Goal: Transaction & Acquisition: Purchase product/service

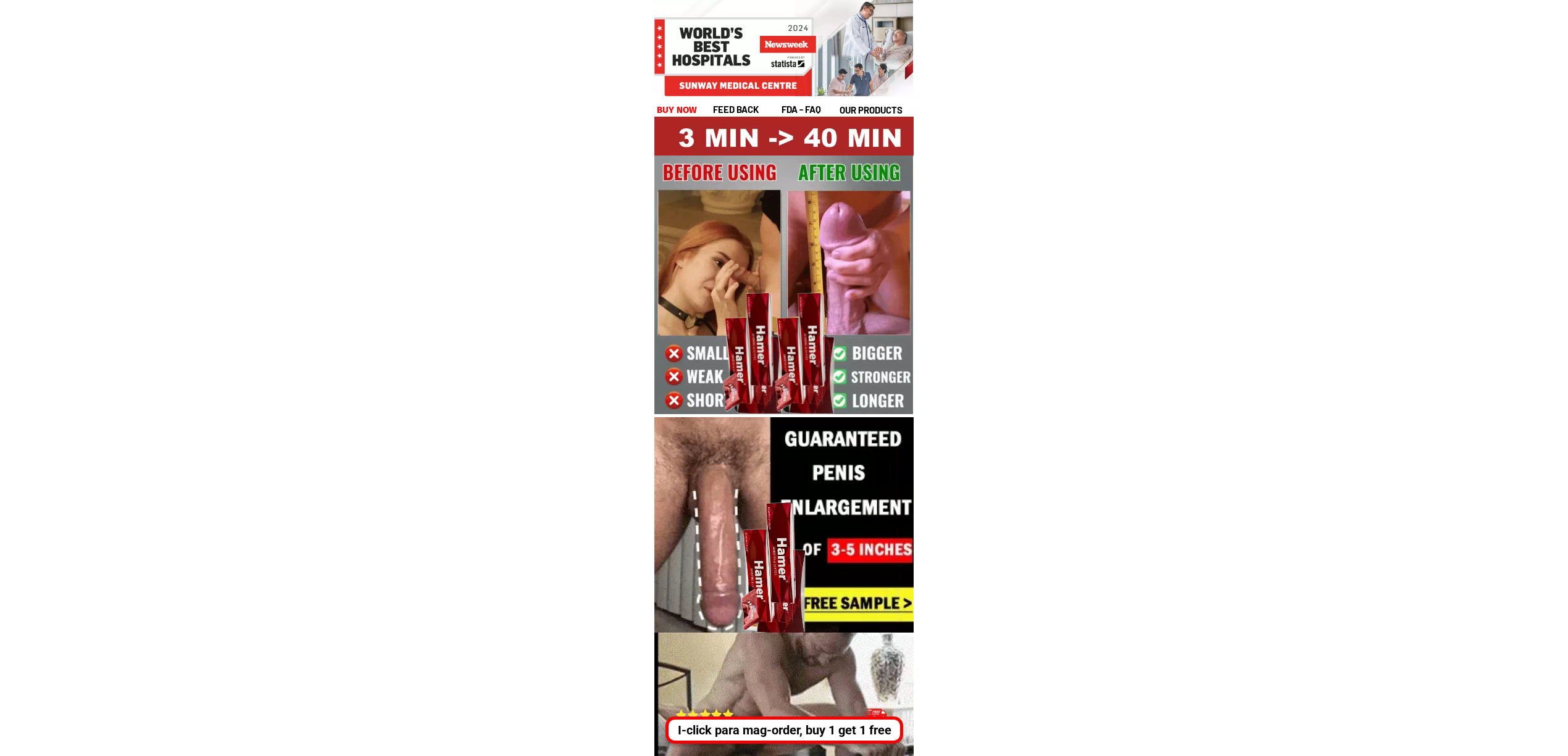
drag, startPoint x: 822, startPoint y: 712, endPoint x: 821, endPoint y: 731, distance: 19.0
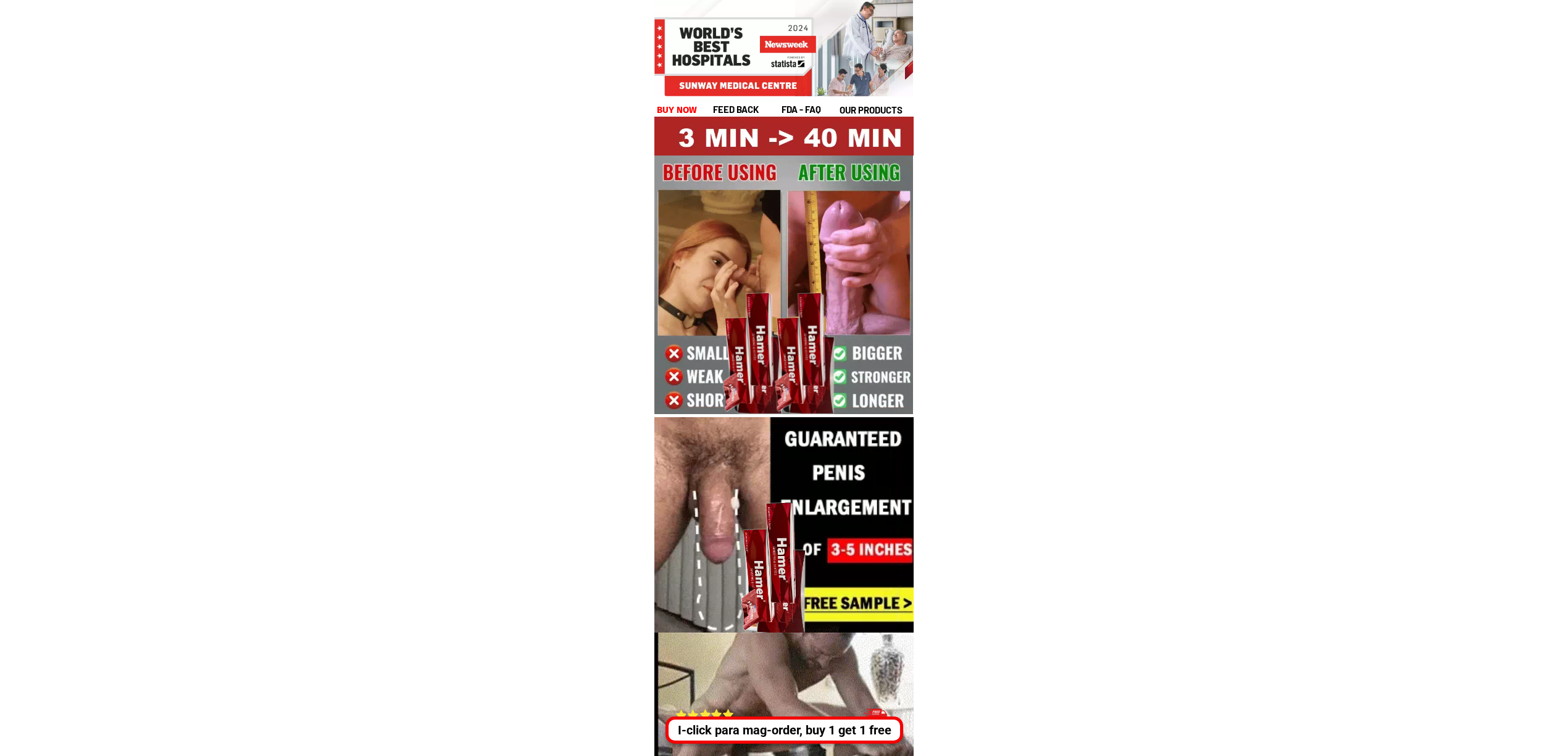
click at [822, 712] on div "I-click para mag-order, buy 1 get 1 free" at bounding box center [784, 722] width 238 height 41
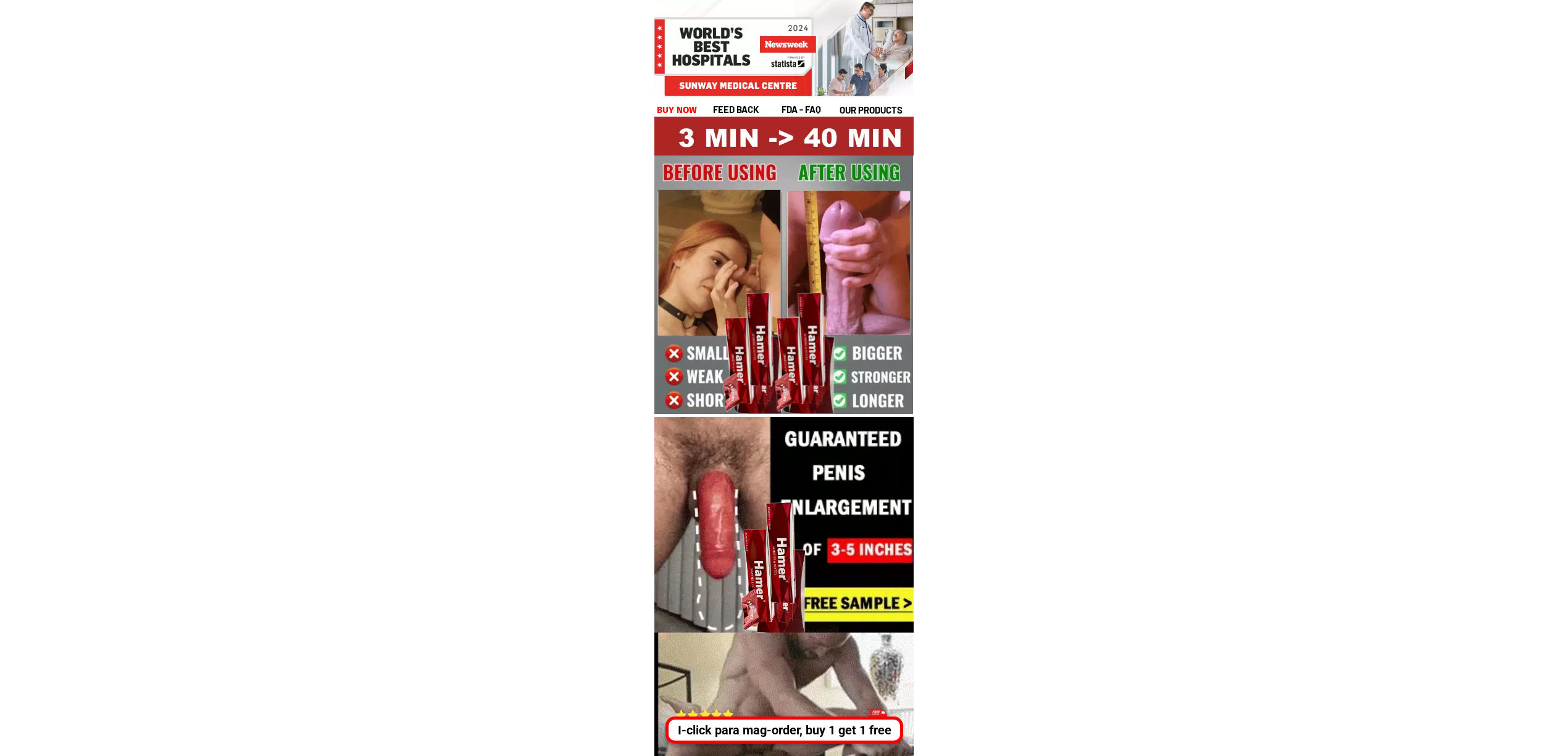
click at [821, 731] on div "I-click para mag-order, buy 1 get 1 free" at bounding box center [786, 730] width 230 height 18
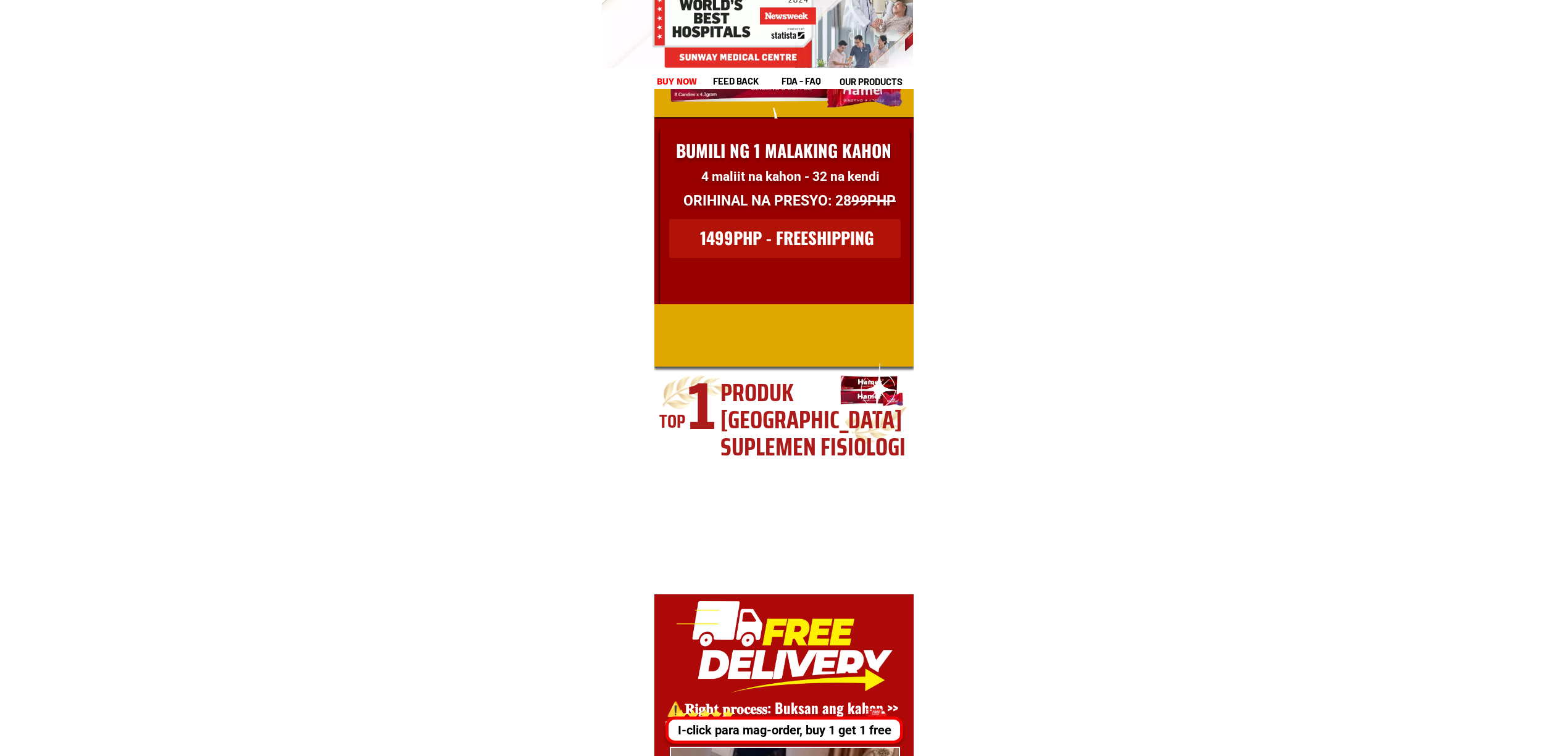
scroll to position [16926, 0]
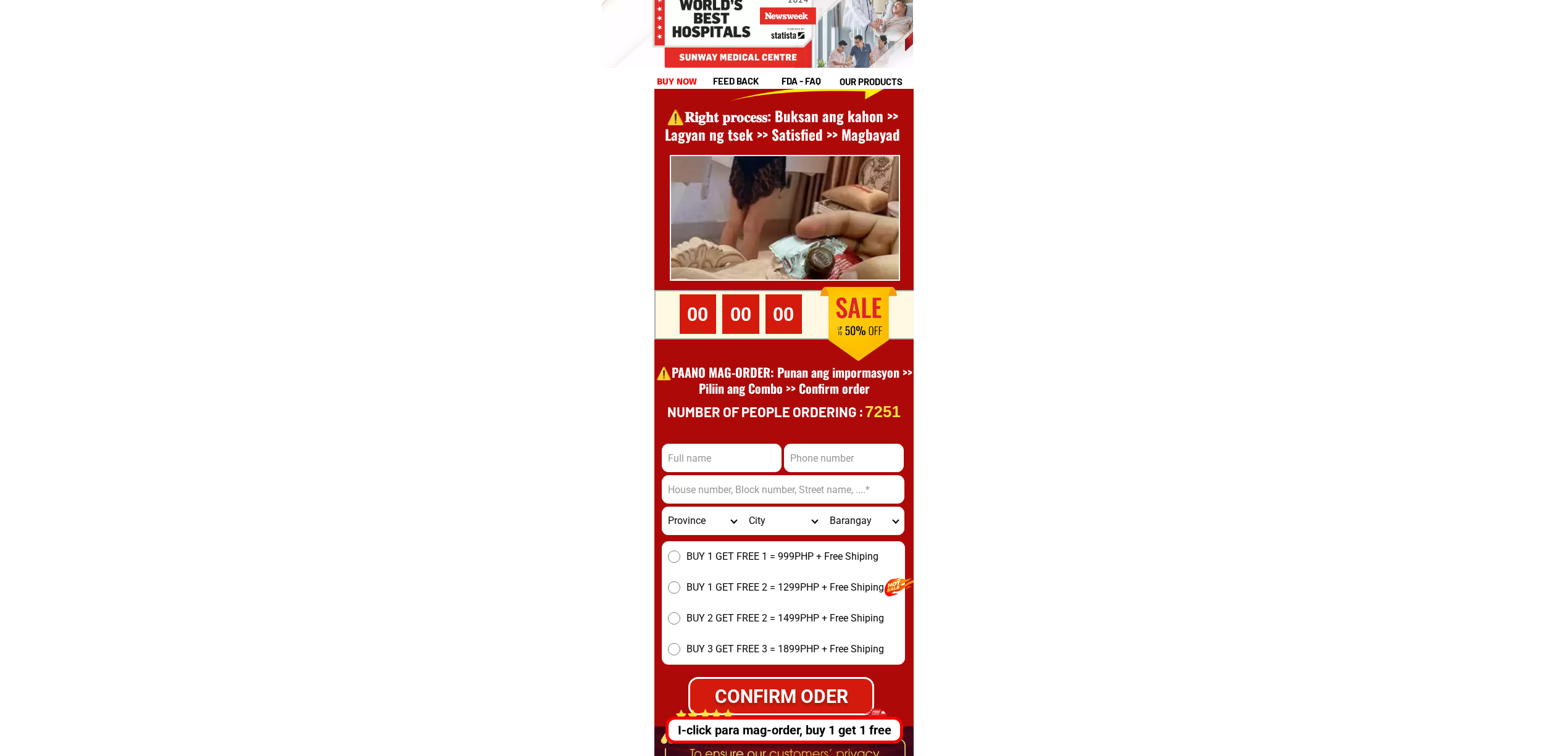
drag, startPoint x: 832, startPoint y: 497, endPoint x: 828, endPoint y: 482, distance: 15.5
click at [832, 495] on input "Input address" at bounding box center [782, 489] width 242 height 28
click at [823, 470] on form "CONFIRM ODER Province Abra Agusan-del-norte Agusan-del-sur Aklan Albay Antique …" at bounding box center [783, 579] width 243 height 271
click at [815, 448] on input "Input phone_number" at bounding box center [844, 457] width 120 height 28
paste input "09688522425"
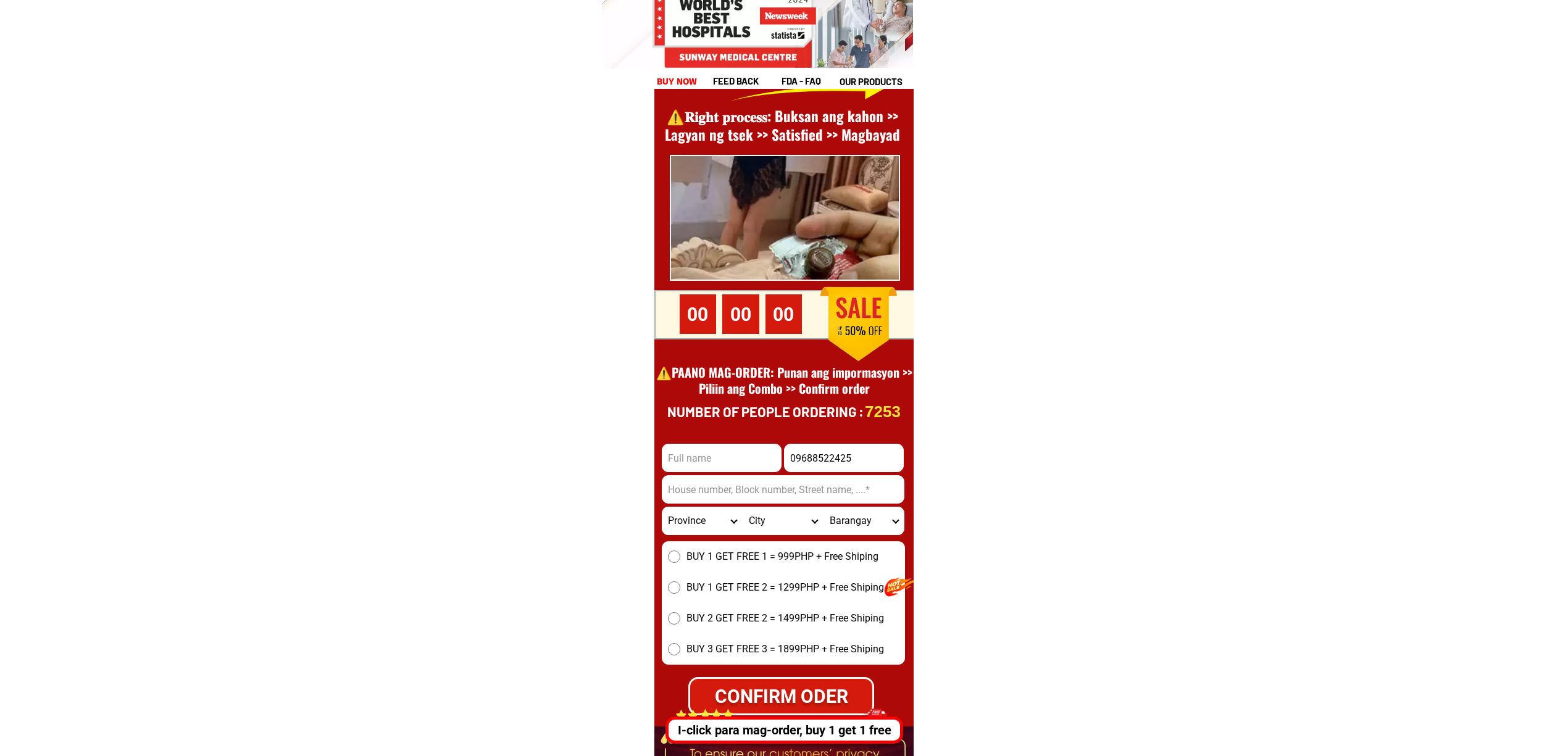
type input "09688522425"
click at [753, 438] on div at bounding box center [784, 430] width 259 height 856
click at [752, 444] on input "Input full_name" at bounding box center [721, 457] width 120 height 28
paste input "leonides martel"
type input "leonides martel"
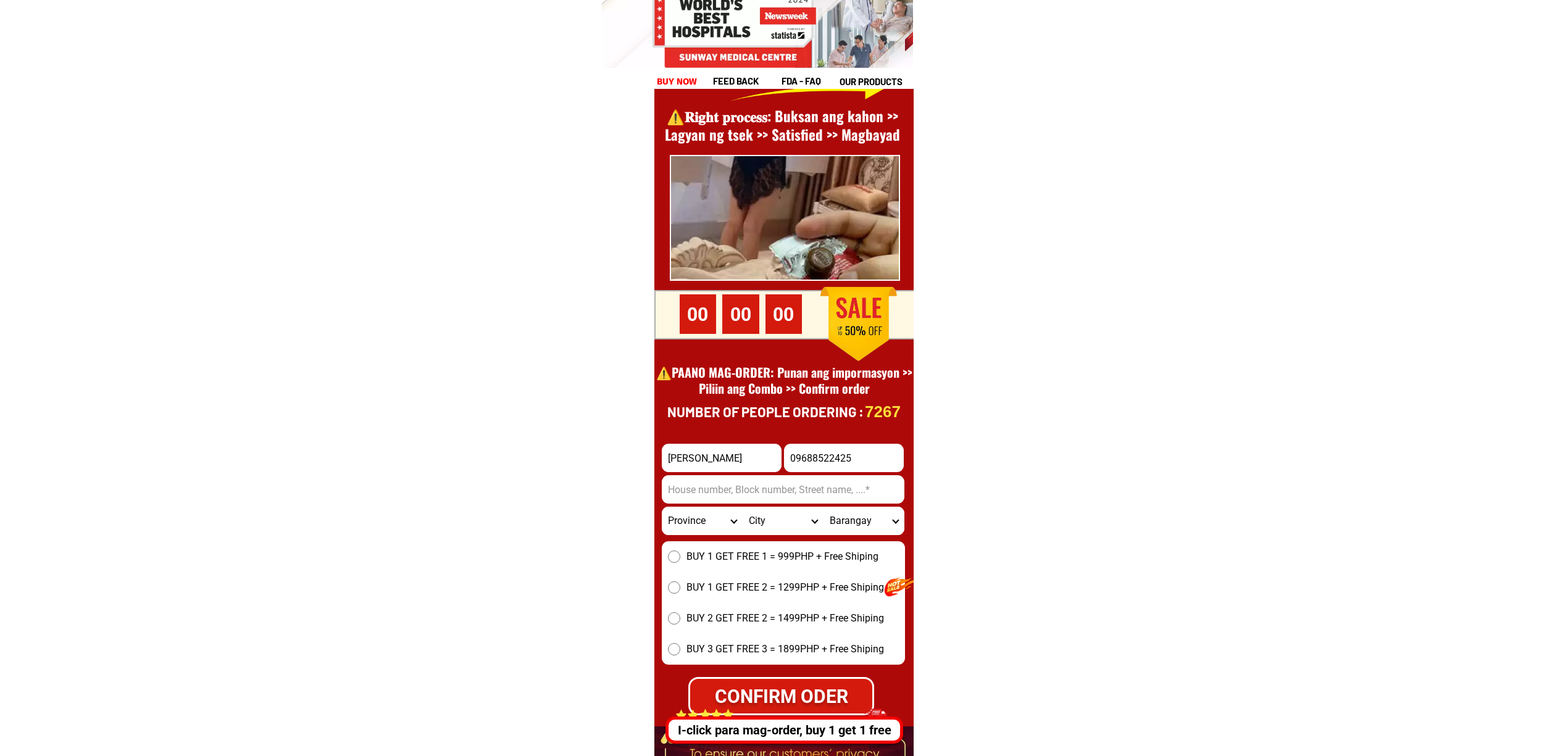
click at [884, 501] on input "Input address" at bounding box center [782, 489] width 242 height 28
paste input "Purok 2 Sto Tomas Village"
type input "Purok 2 Sto Tomas Village"
click at [690, 536] on form "leonides martel 09688522425 CONFIRM ODER Purok 2 Sto Tomas Village Province Abr…" at bounding box center [783, 579] width 243 height 271
click at [687, 527] on select "Province [GEOGRAPHIC_DATA] [GEOGRAPHIC_DATA][PERSON_NAME][GEOGRAPHIC_DATA][GEOG…" at bounding box center [702, 521] width 81 height 28
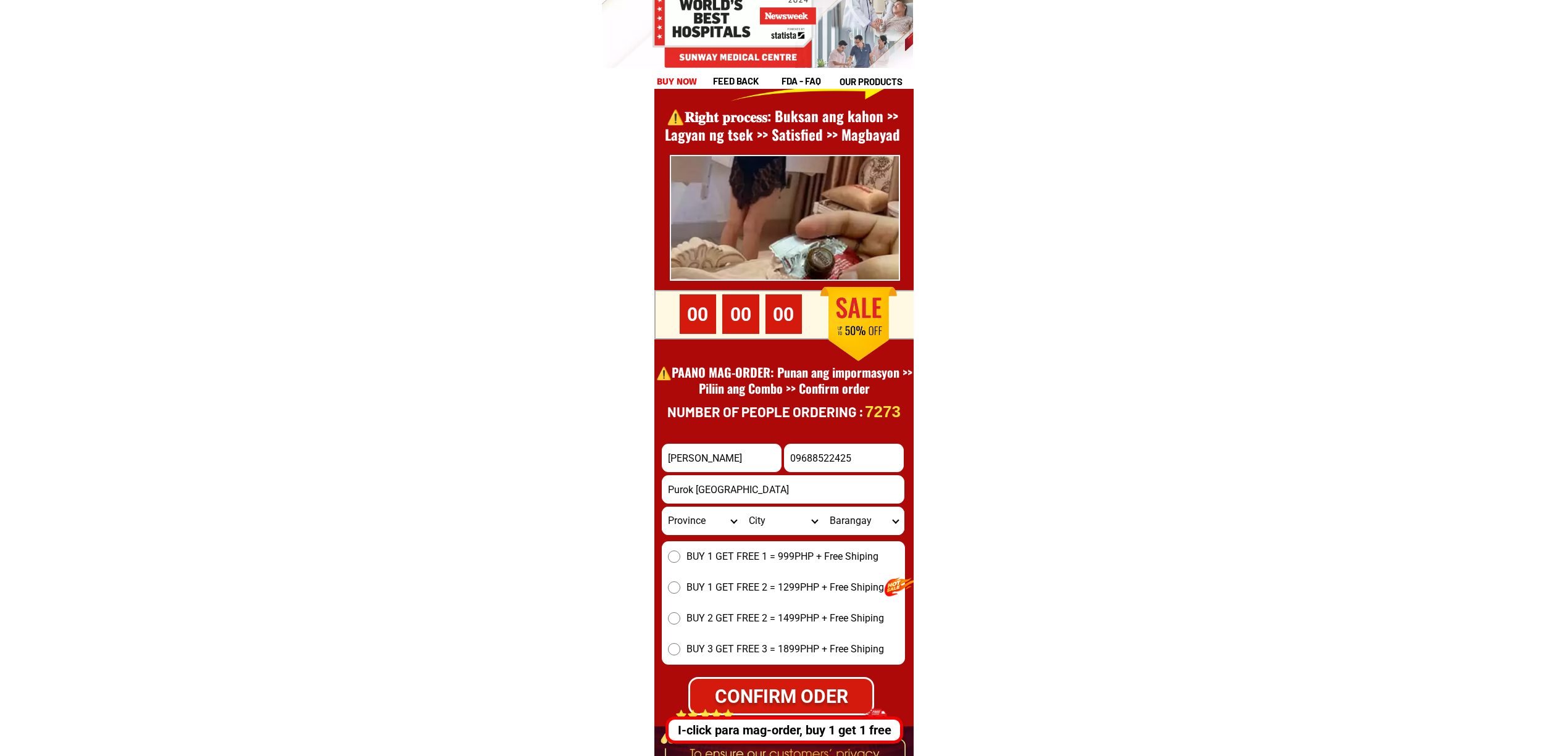
select select "63_8"
click at [662, 507] on select "Province [GEOGRAPHIC_DATA] [GEOGRAPHIC_DATA][PERSON_NAME][GEOGRAPHIC_DATA][GEOG…" at bounding box center [702, 521] width 81 height 28
click at [770, 518] on select "City Alcoy Aloguinsan Argao Asturias Badian Balamban Bantayan Barili Bogo-city …" at bounding box center [783, 521] width 81 height 28
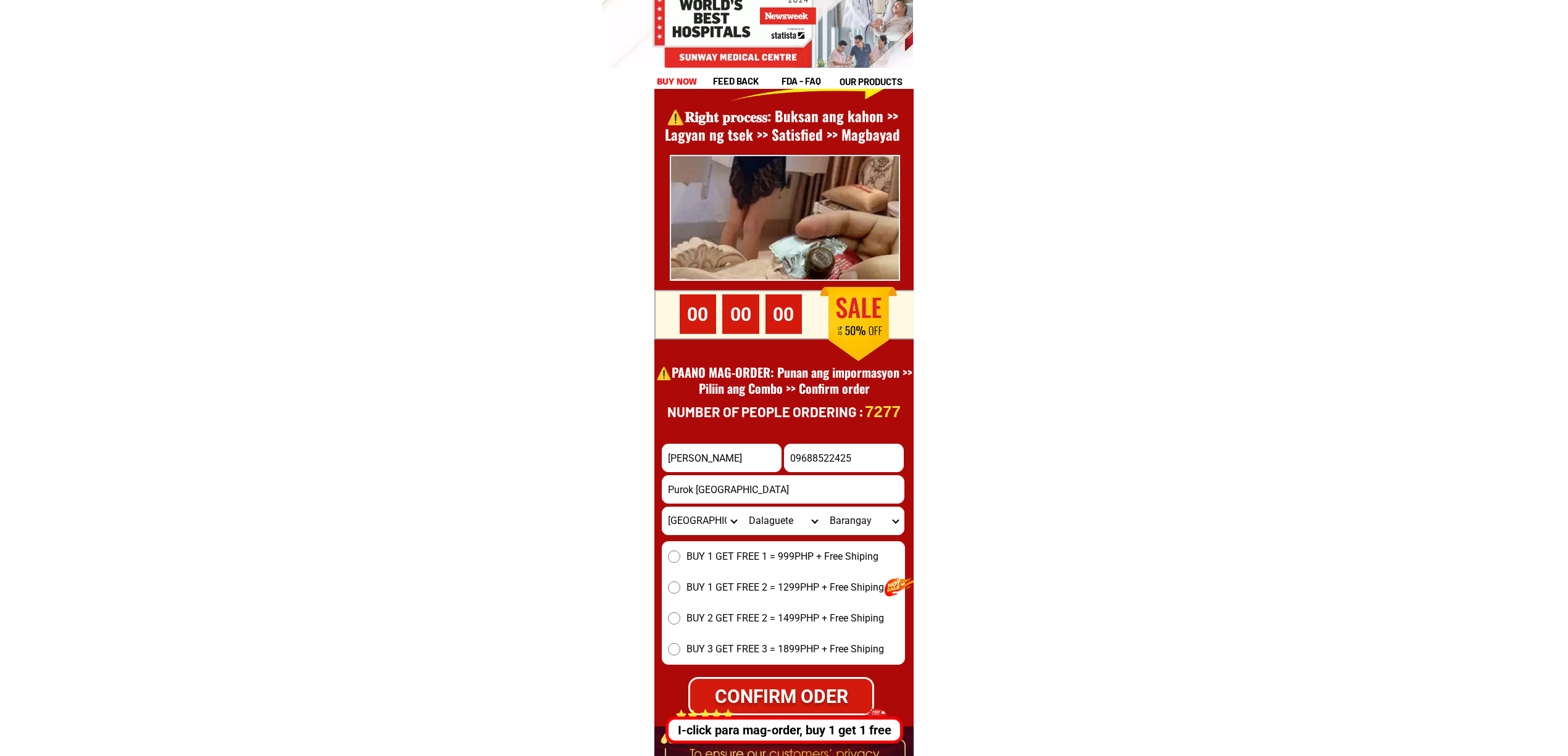
click at [770, 518] on select "City Alcoy Aloguinsan Argao Asturias Badian Balamban Bantayan Barili Bogo-city …" at bounding box center [783, 521] width 81 height 28
select select "63_83522"
click at [743, 507] on select "City Alcoy Aloguinsan Argao Asturias Badian Balamban Bantayan Barili Bogo-city …" at bounding box center [783, 521] width 81 height 28
click at [847, 527] on select "Barangay Baliang Bayabas Binaliw Cabungahan Cagat-lamac Cahumayan Cambanay Camb…" at bounding box center [864, 521] width 81 height 28
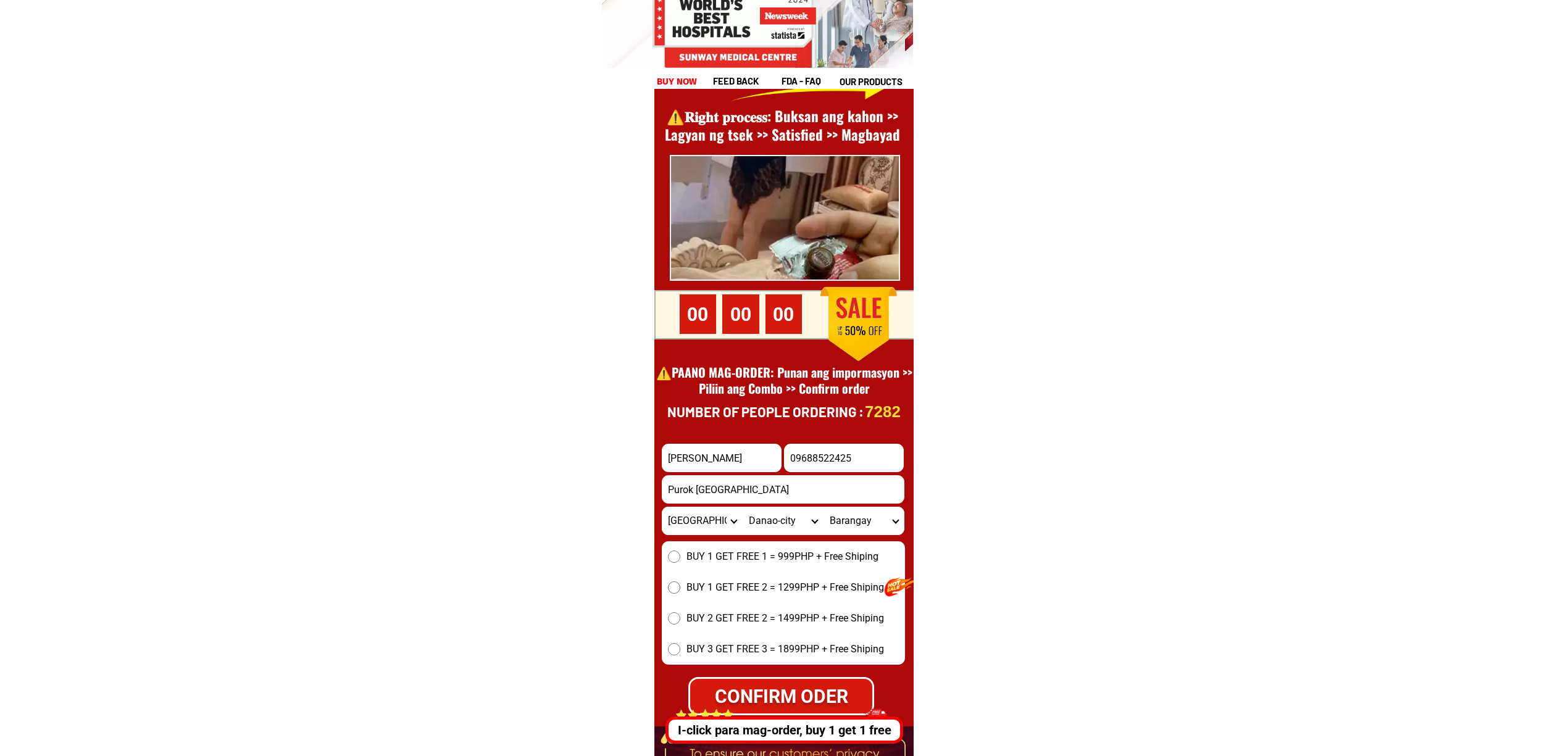
select select "63_835222648"
click at [824, 507] on select "Barangay Baliang Bayabas Binaliw Cabungahan Cagat-lamac Cahumayan Cambanay Camb…" at bounding box center [864, 521] width 81 height 28
click at [794, 554] on span "BUY 1 GET FREE 1 = 999PHP + Free Shiping" at bounding box center [782, 556] width 192 height 15
click at [680, 554] on input "BUY 1 GET FREE 1 = 999PHP + Free Shiping" at bounding box center [674, 556] width 12 height 12
click at [825, 674] on form "leonides martel 09688522425 CONFIRM ODER Purok 2 Sto Tomas Village Province Abr…" at bounding box center [783, 579] width 243 height 271
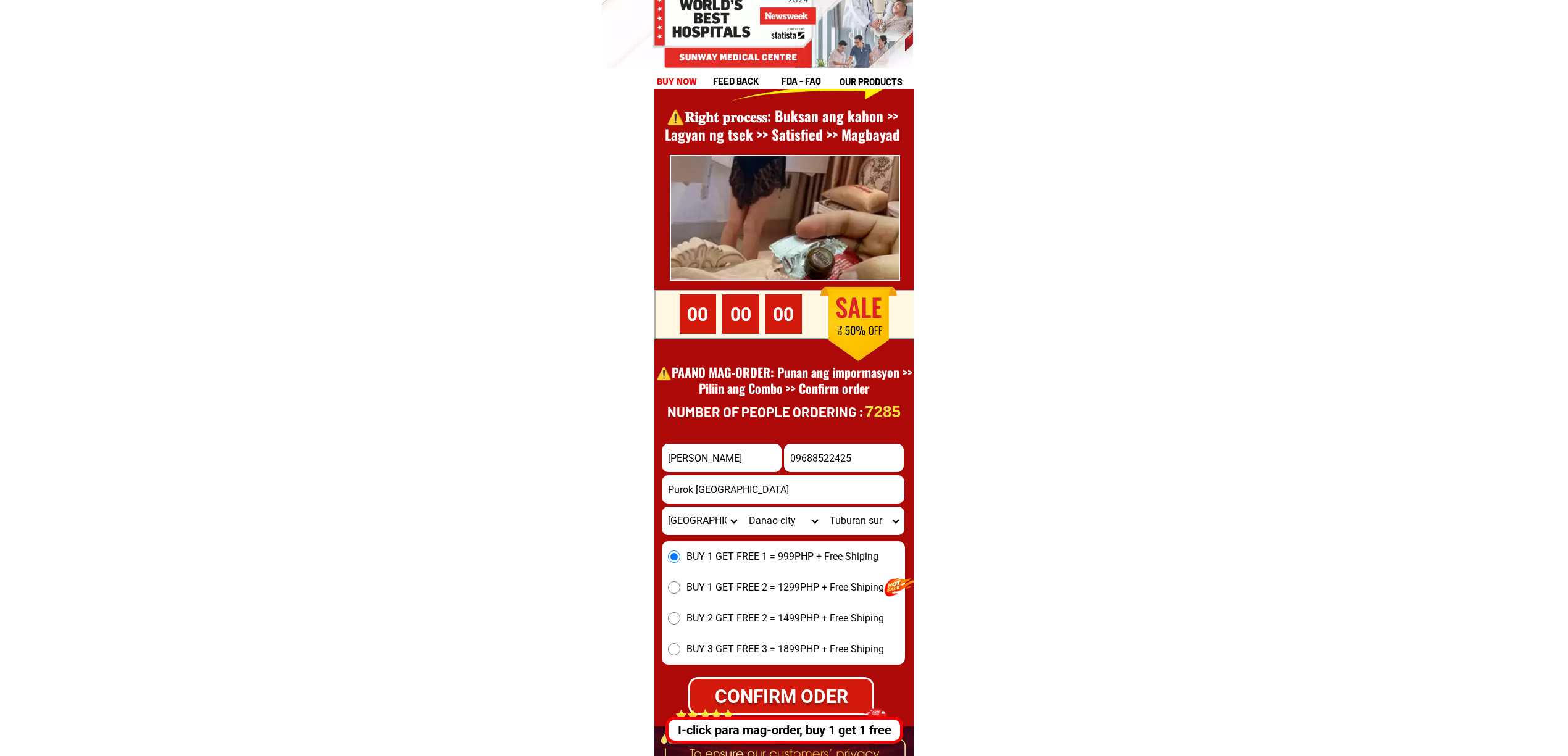
click at [822, 682] on div "CONFIRM ODER" at bounding box center [781, 696] width 191 height 29
radio input "true"
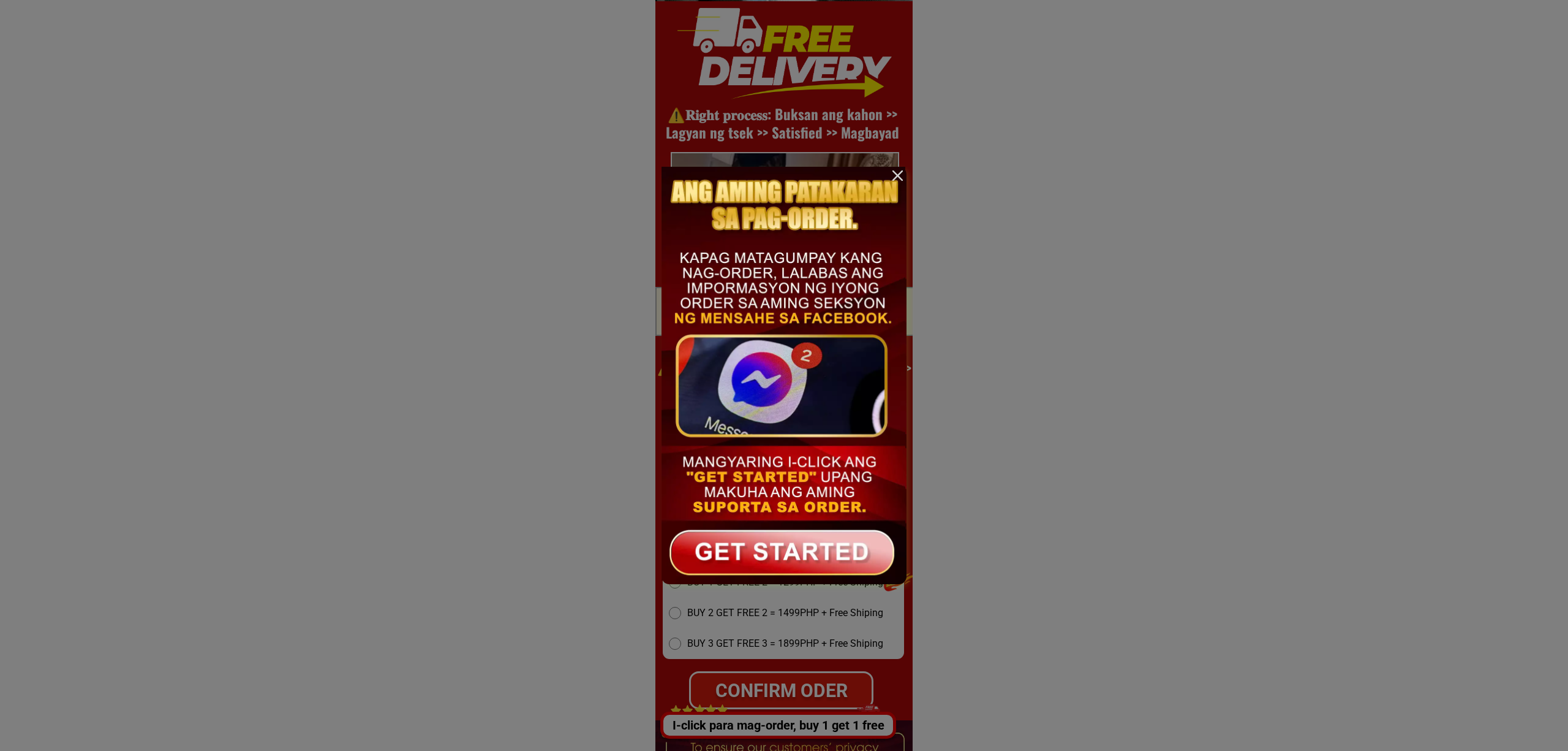
scroll to position [0, 0]
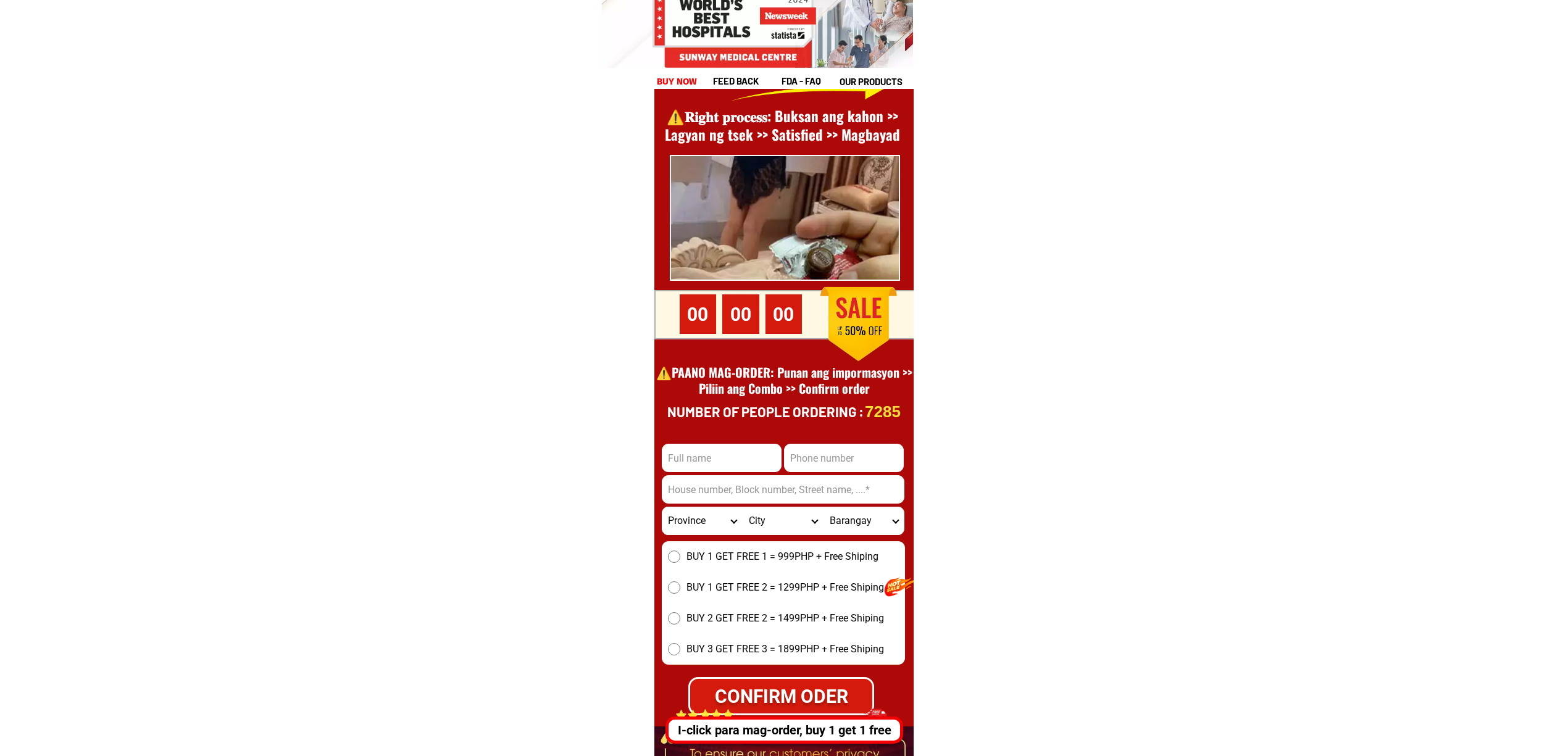
scroll to position [16926, 0]
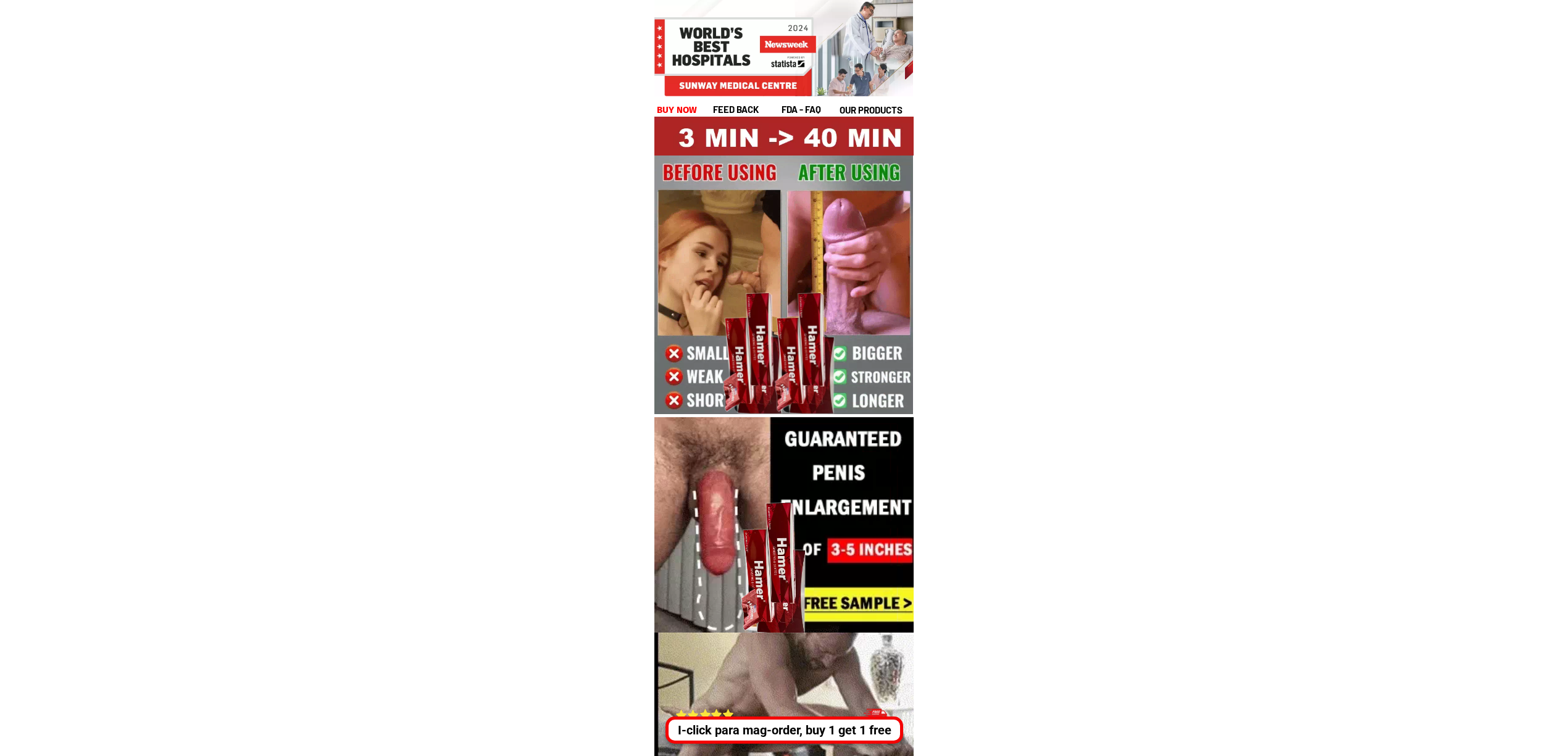
click at [854, 731] on div "I-click para mag-order, buy 1 get 1 free" at bounding box center [780, 730] width 229 height 18
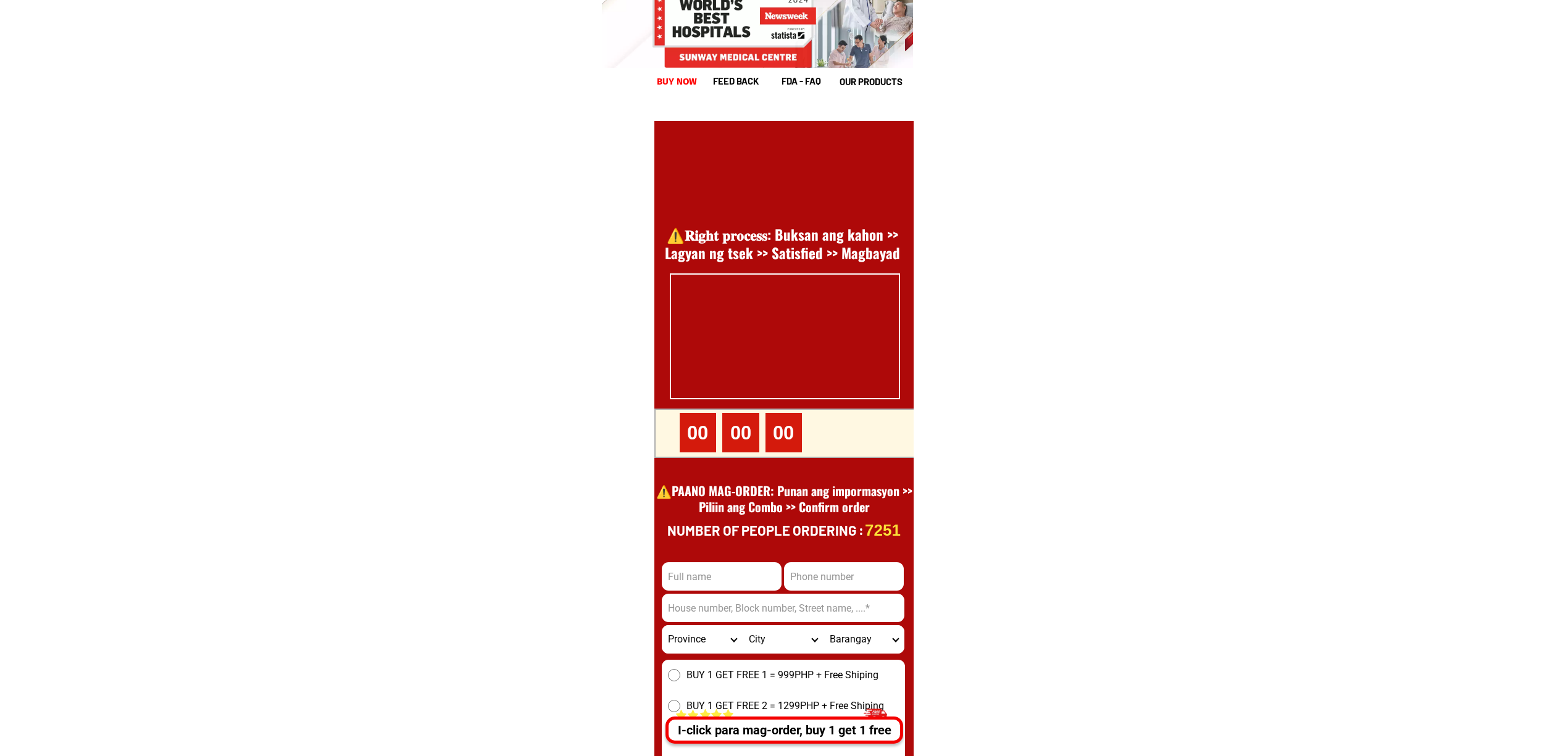
scroll to position [16926, 0]
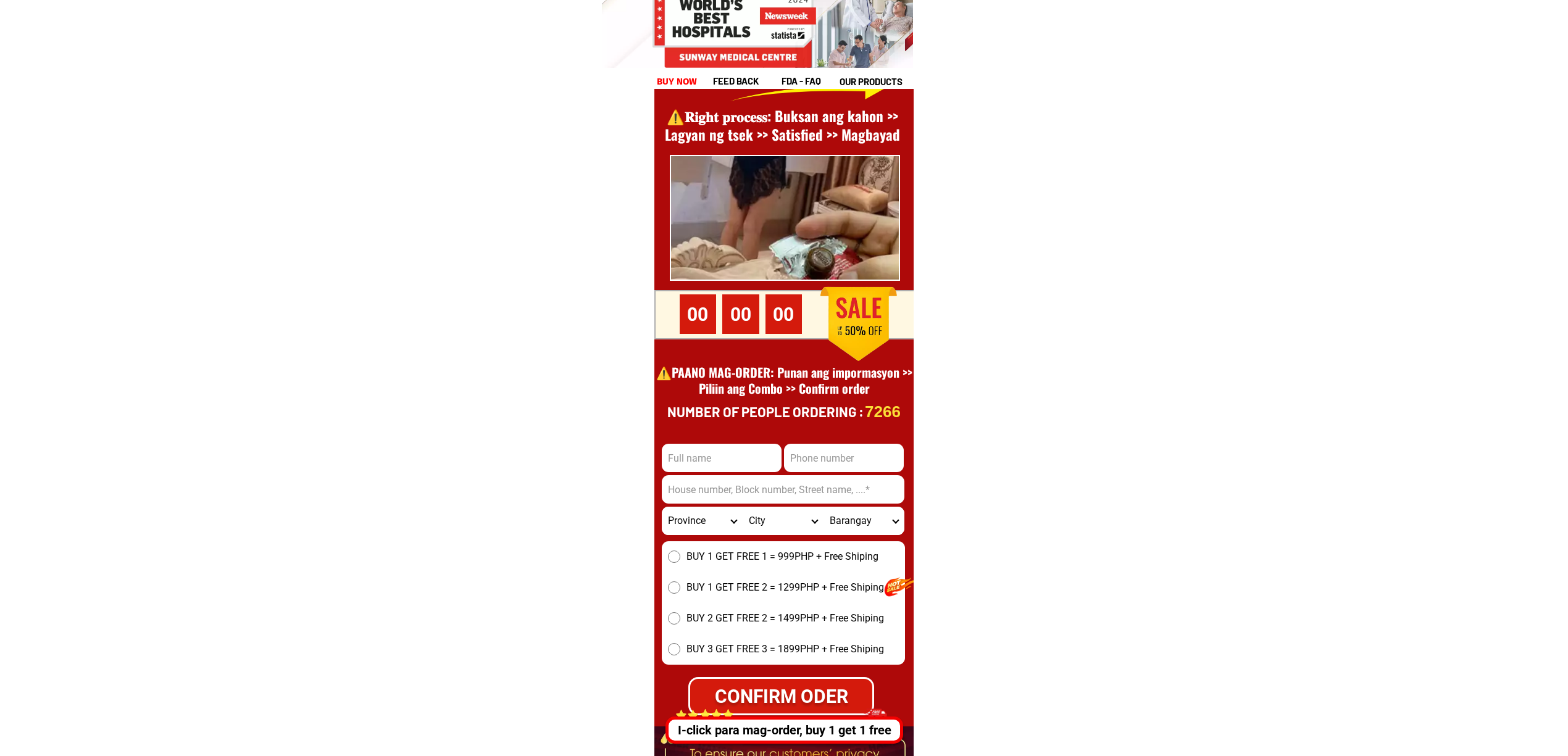
click at [689, 456] on input "Input full_name" at bounding box center [721, 457] width 120 height 28
paste input "Datu mingkoy kusain"
type input "Datu mingkoy kusain"
click at [850, 459] on input "Input phone_number" at bounding box center [844, 457] width 120 height 28
paste input "09530740121"
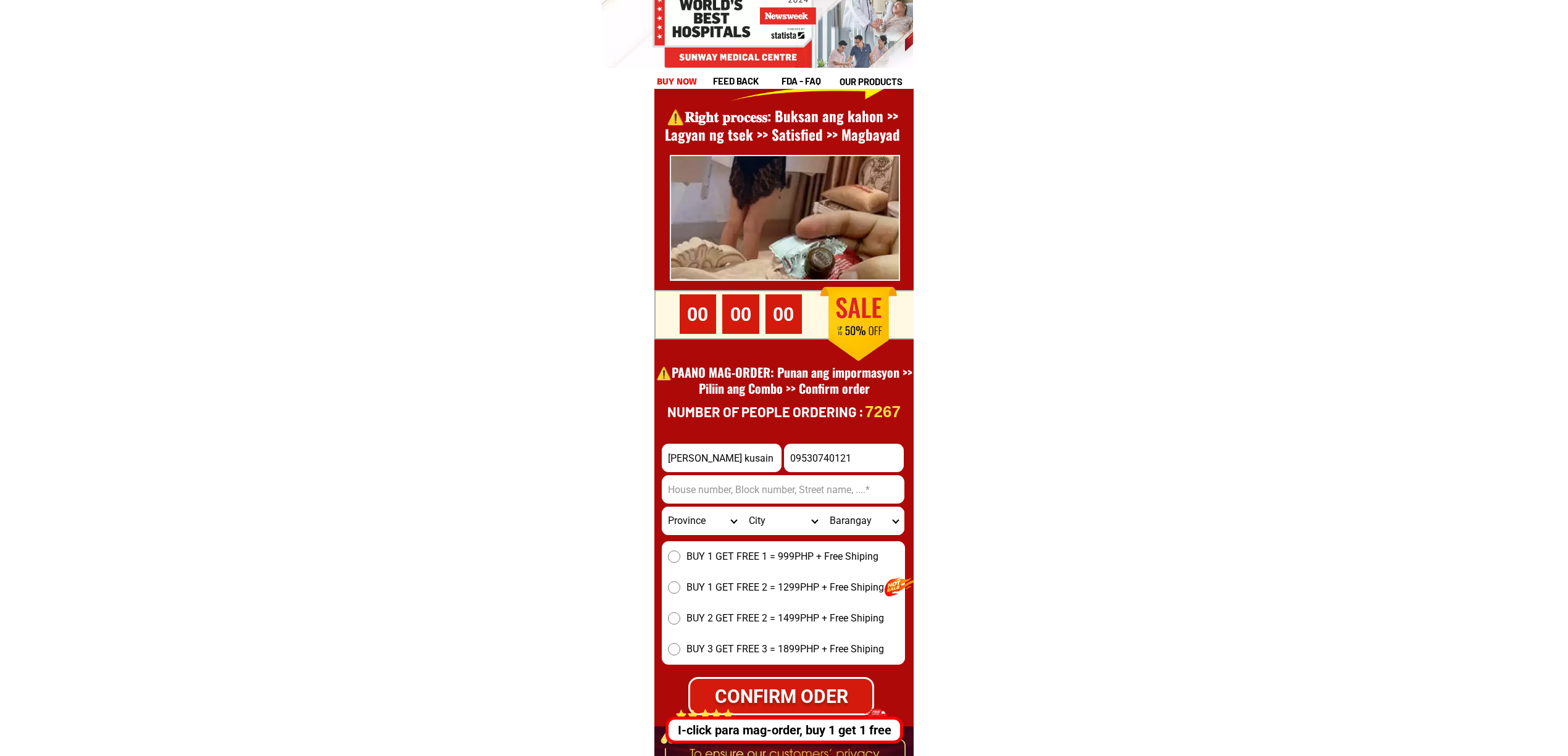
type input "09530740121"
click at [731, 490] on input "Input address" at bounding box center [782, 489] width 242 height 28
paste input "Broce,Tamuntaka, Datu Odin Sinsuat, Maguindanao"
type input "Broce,Tamuntaka, Datu Odin Sinsuat, Maguindanao"
click at [774, 562] on span "BUY 1 GET FREE 1 = 999PHP + Free Shiping" at bounding box center [782, 556] width 192 height 15
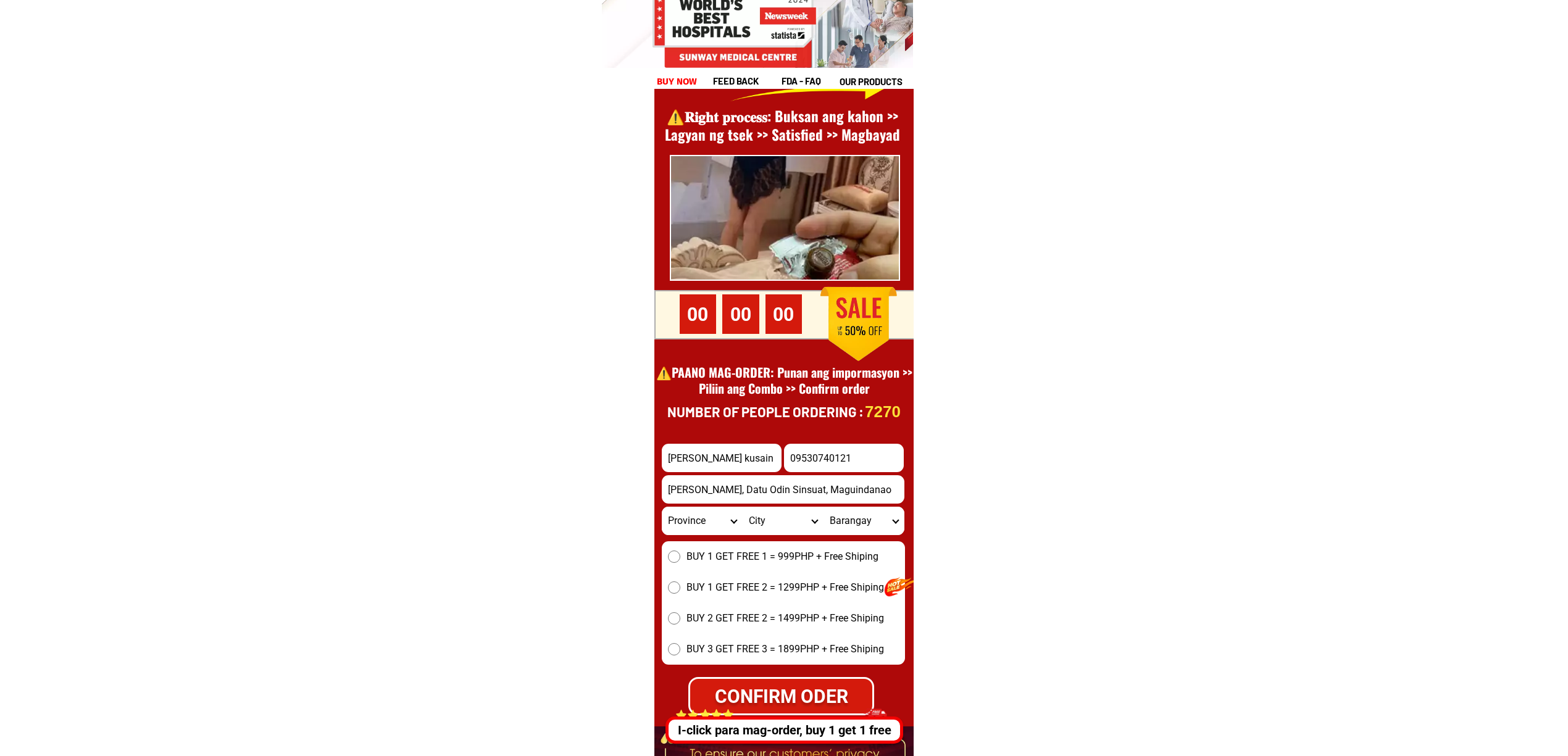
click at [680, 562] on input "BUY 1 GET FREE 1 = 999PHP + Free Shiping" at bounding box center [674, 556] width 12 height 12
drag, startPoint x: 779, startPoint y: 677, endPoint x: 860, endPoint y: 662, distance: 82.4
click at [782, 677] on div "CONFIRM ODER" at bounding box center [781, 696] width 187 height 38
radio input "true"
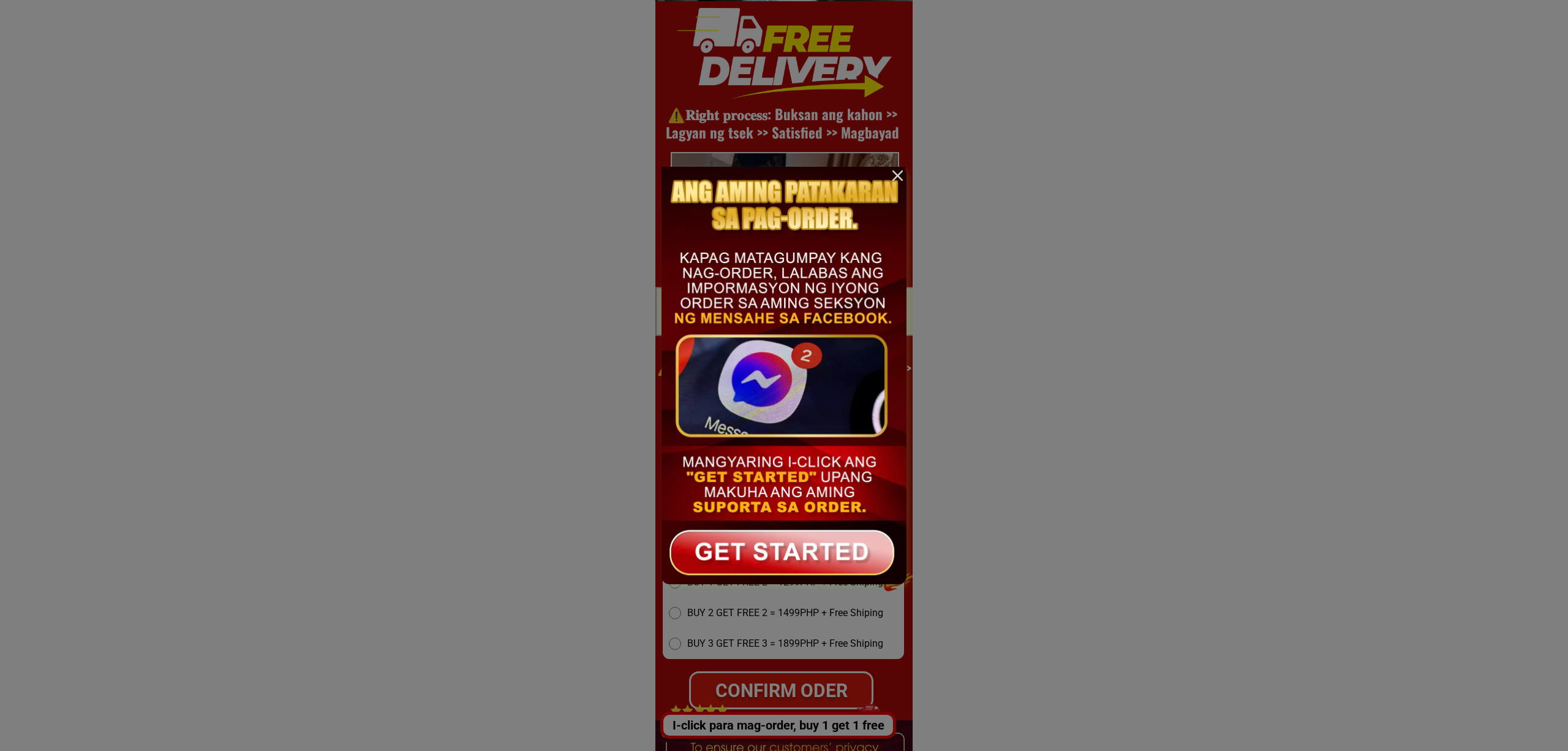
scroll to position [0, 0]
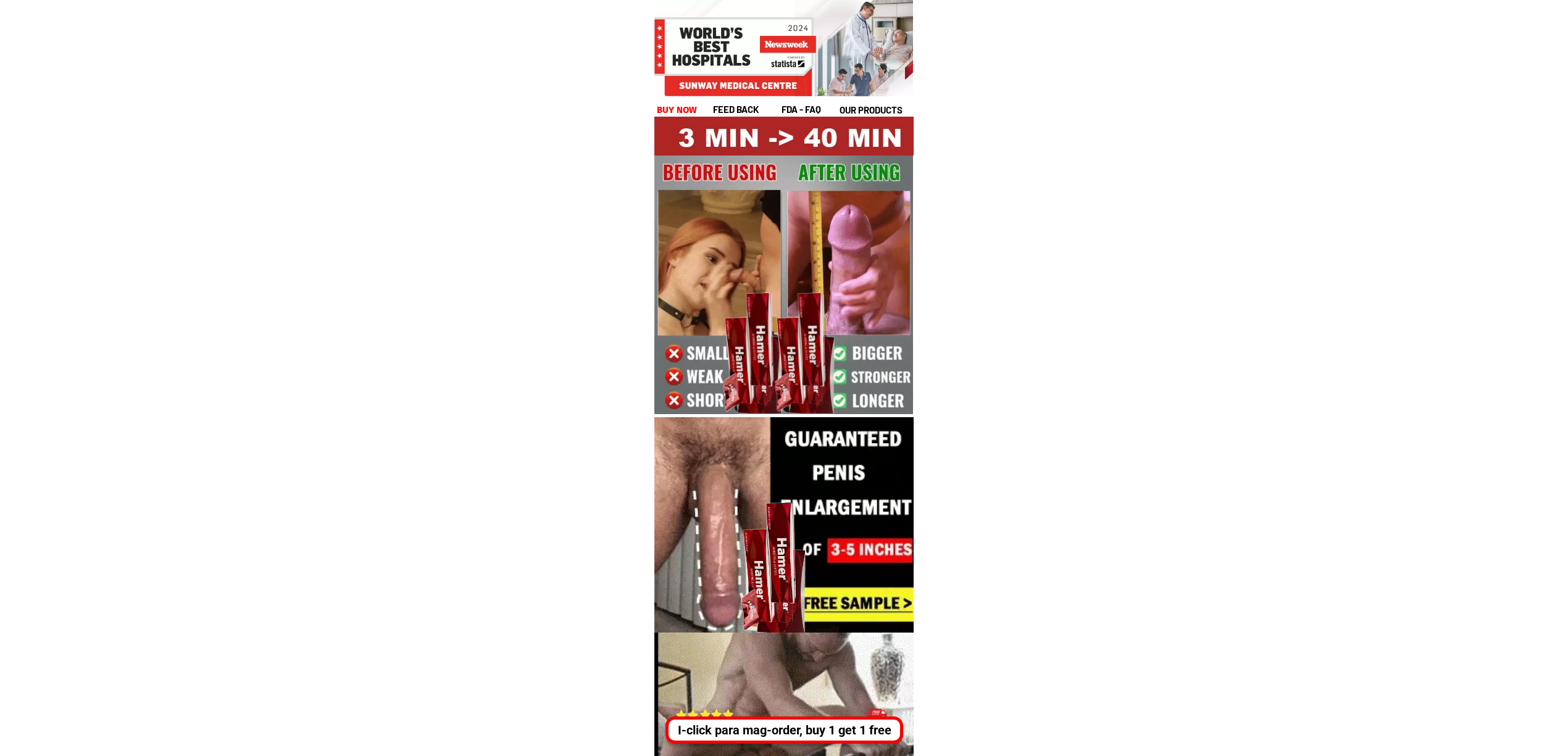
click at [818, 725] on div "I-click para mag-order, buy 1 get 1 free" at bounding box center [782, 730] width 229 height 18
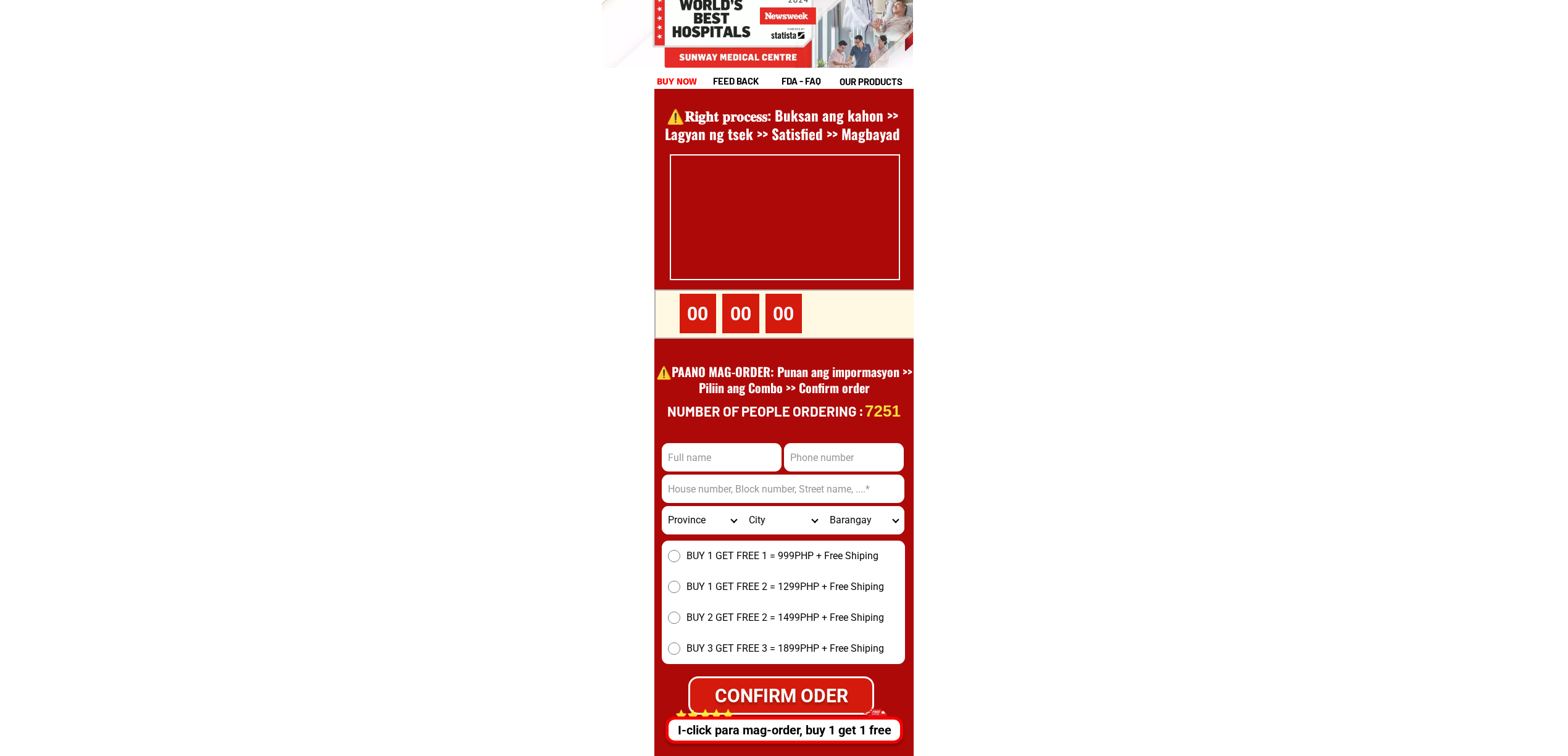
scroll to position [16926, 0]
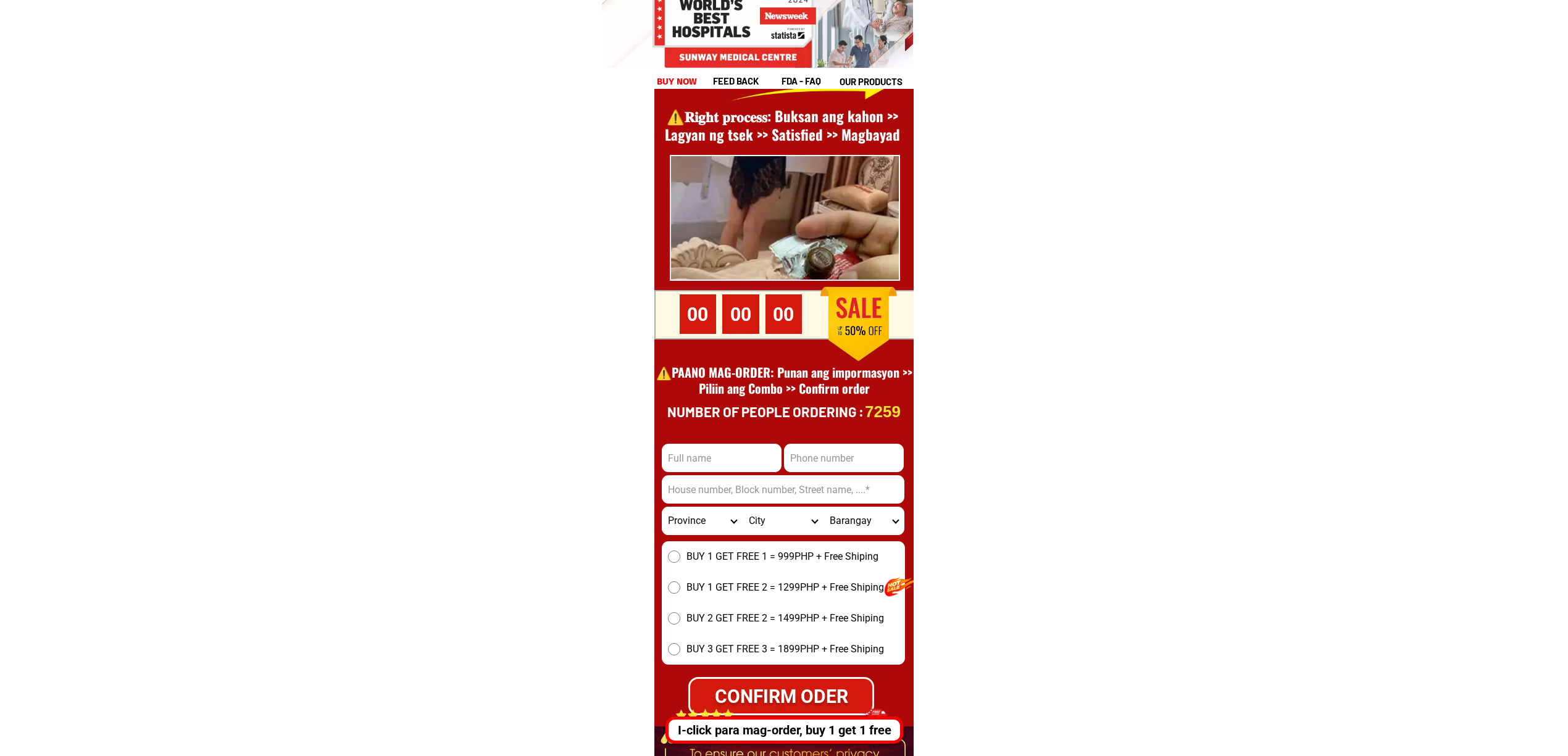
click at [710, 445] on input "Input full_name" at bounding box center [721, 457] width 120 height 28
paste input "Name;Freddie lopez"
type input "Name;Freddie lopez"
drag, startPoint x: 790, startPoint y: 482, endPoint x: 805, endPoint y: 482, distance: 15.0
click at [790, 482] on input "Input address" at bounding box center [782, 489] width 242 height 28
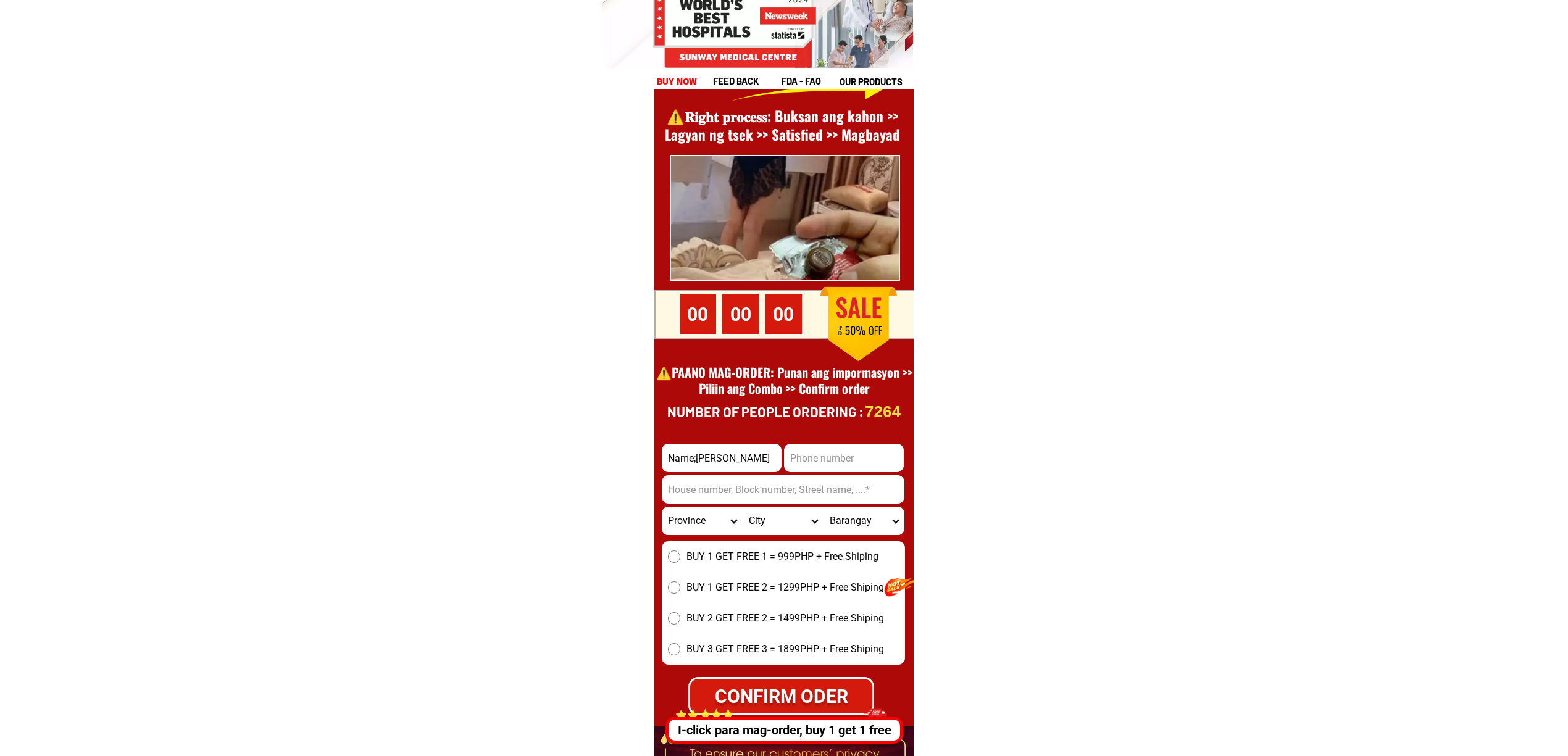
paste input "Brgy,209zone2#2457Rizal ave, Cor,Cavite st, tondo mla.c/oRamos Barbershop""
type input "Brgy,209zone2#2457Rizal ave, Cor,Cavite st, tondo mla.c/oRamos Barbershop"
click at [841, 440] on div at bounding box center [784, 430] width 259 height 856
click at [848, 446] on input "Input phone_number" at bounding box center [844, 457] width 120 height 28
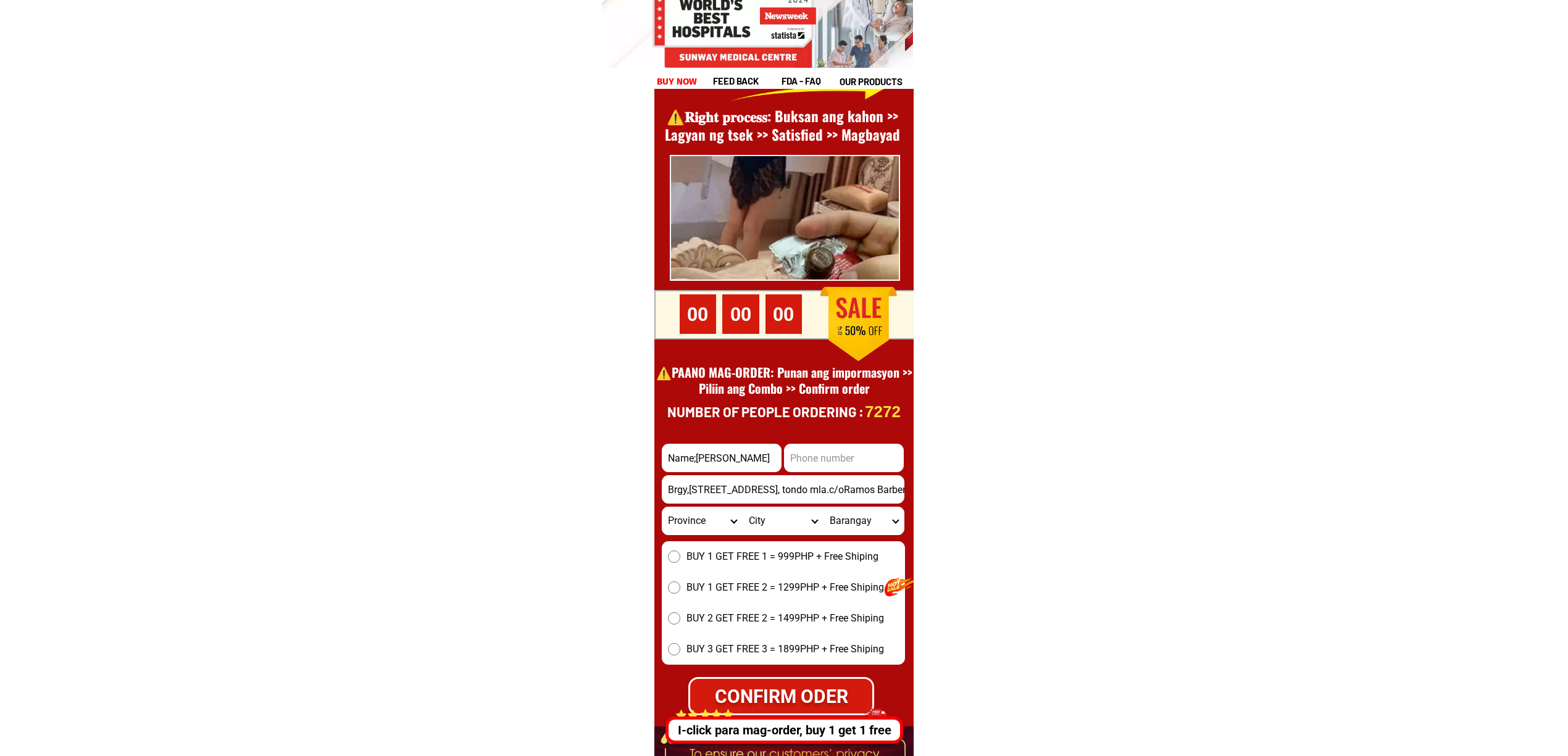
paste input "0991-6126-482"
type input "09916126482"
click at [687, 562] on span "BUY 1 GET FREE 1 = 999PHP + Free Shiping" at bounding box center [782, 556] width 192 height 15
click at [680, 562] on input "BUY 1 GET FREE 1 = 999PHP + Free Shiping" at bounding box center [674, 556] width 12 height 12
click at [825, 689] on div "CONFIRM ODER" at bounding box center [782, 696] width 184 height 28
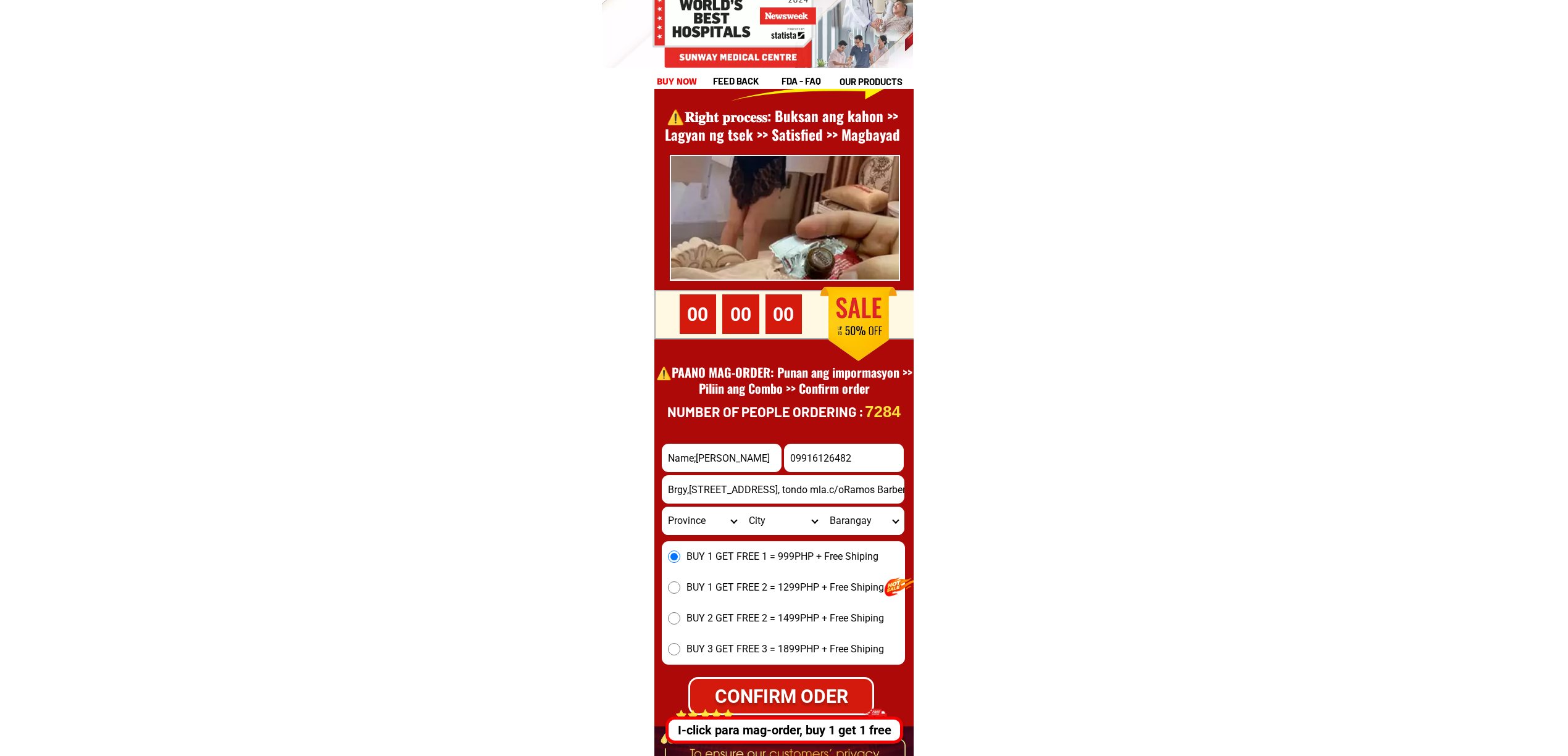
radio input "true"
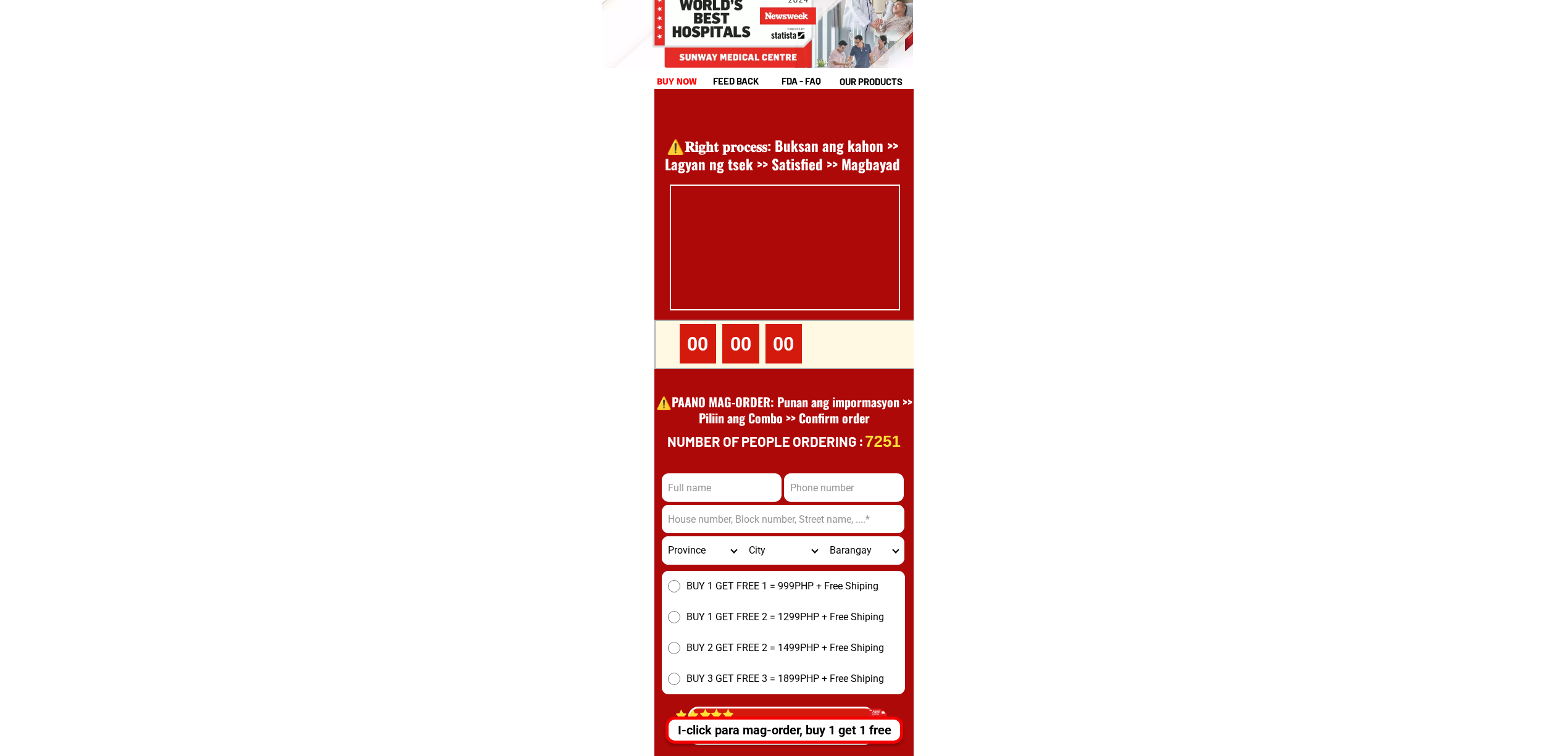
scroll to position [16926, 0]
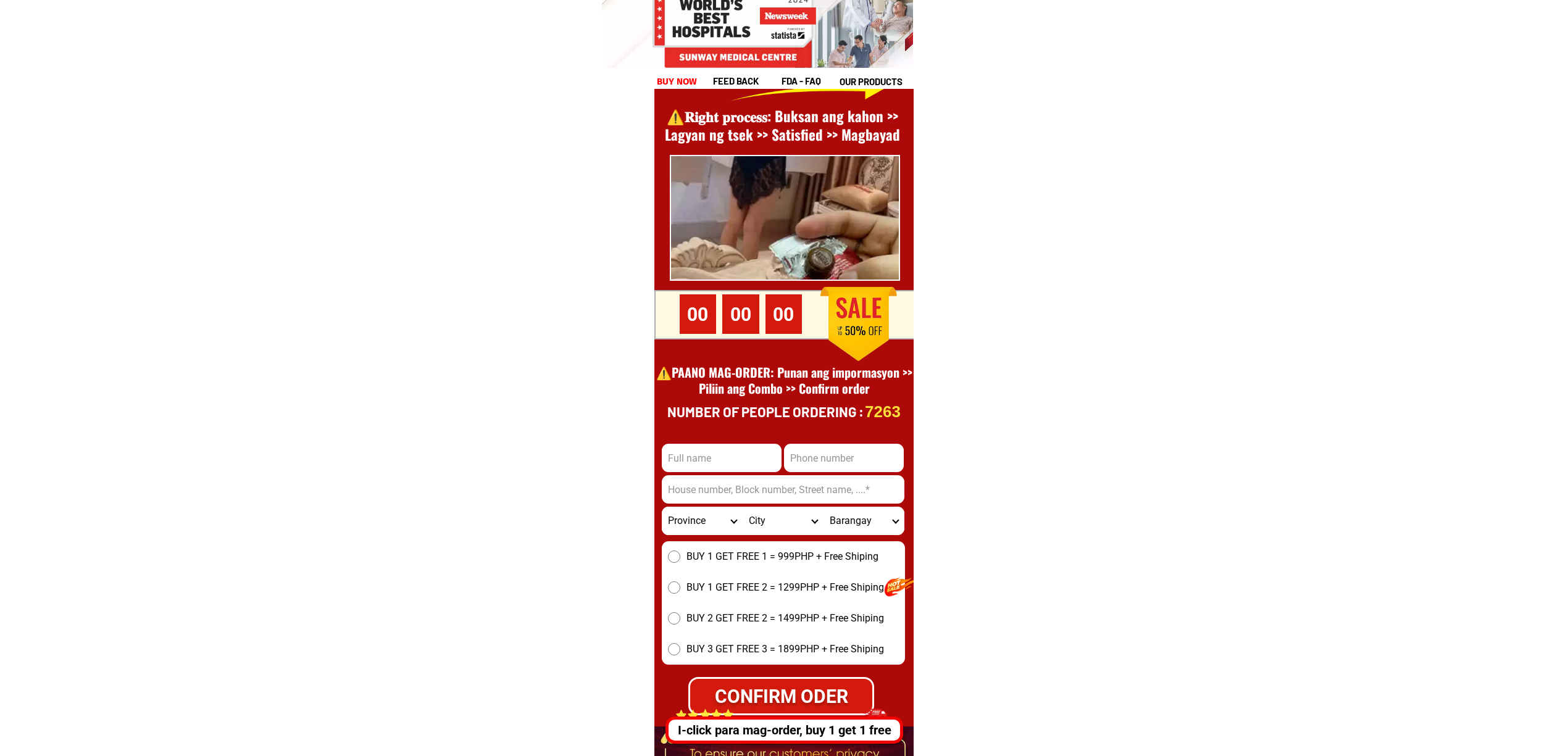
click at [882, 452] on input "Input phone_number" at bounding box center [844, 457] width 120 height 28
paste input "0920 970 2288"
type input "09209702288"
click at [702, 466] on input "Input full_name" at bounding box center [721, 457] width 120 height 28
paste input ""[PERSON_NAME]"
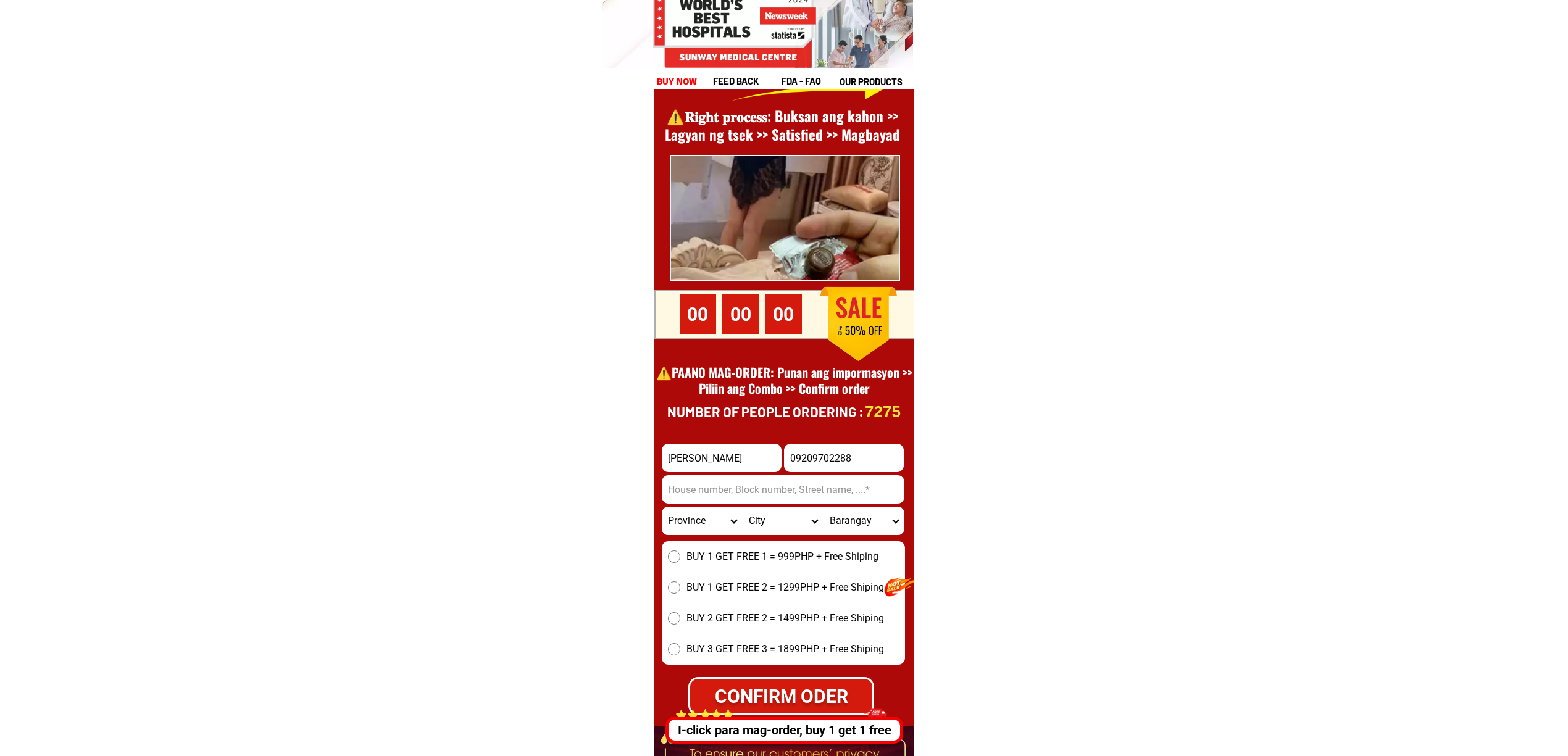
type input "[PERSON_NAME]"
drag, startPoint x: 714, startPoint y: 496, endPoint x: 735, endPoint y: 501, distance: 21.6
click at [714, 495] on input "Input address" at bounding box center [782, 489] width 242 height 28
paste input "poblacion antipas [GEOGRAPHIC_DATA]"
type input "poblacion antipas [GEOGRAPHIC_DATA]"
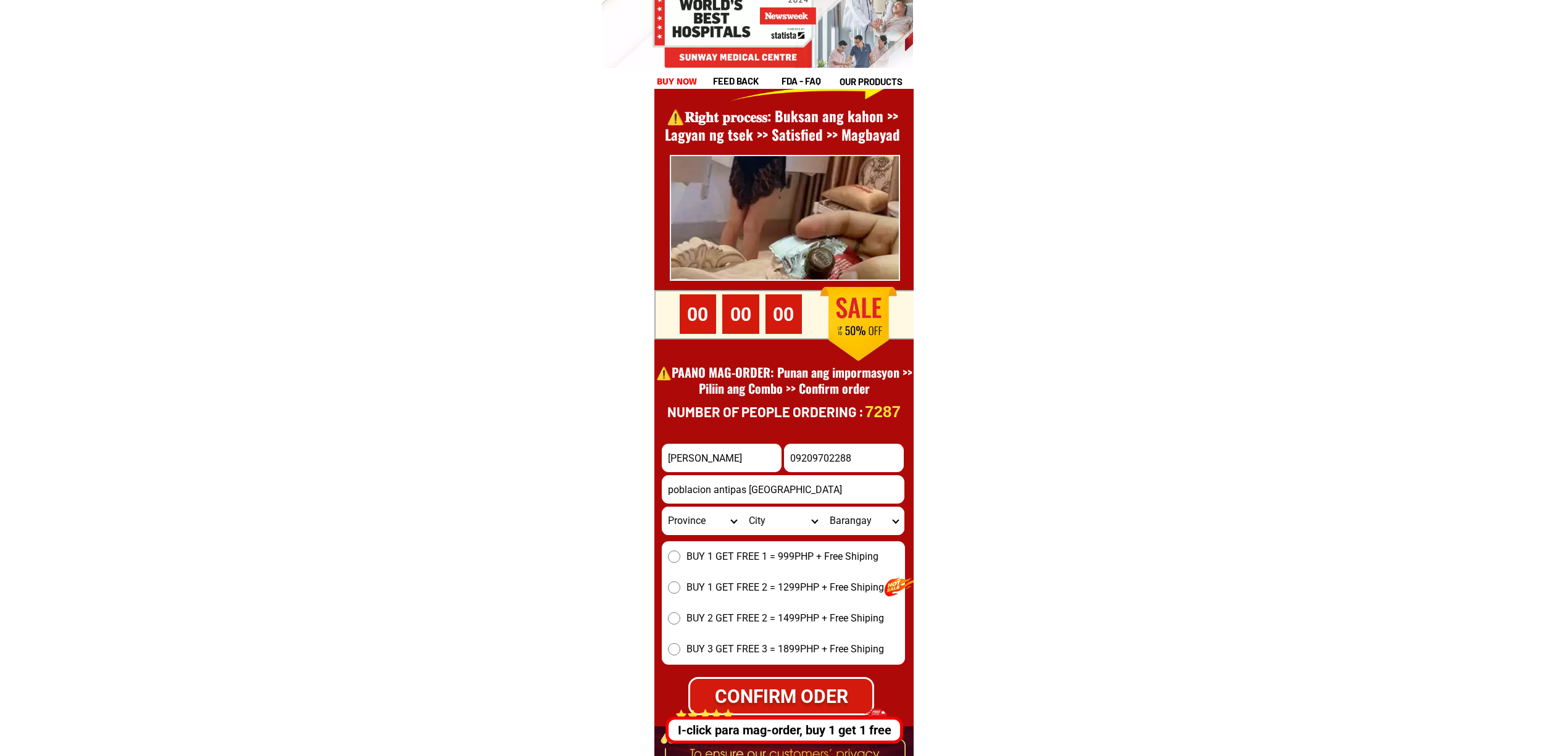
click at [722, 462] on input "[PERSON_NAME]" at bounding box center [721, 457] width 120 height 28
paste input "Input full_name"
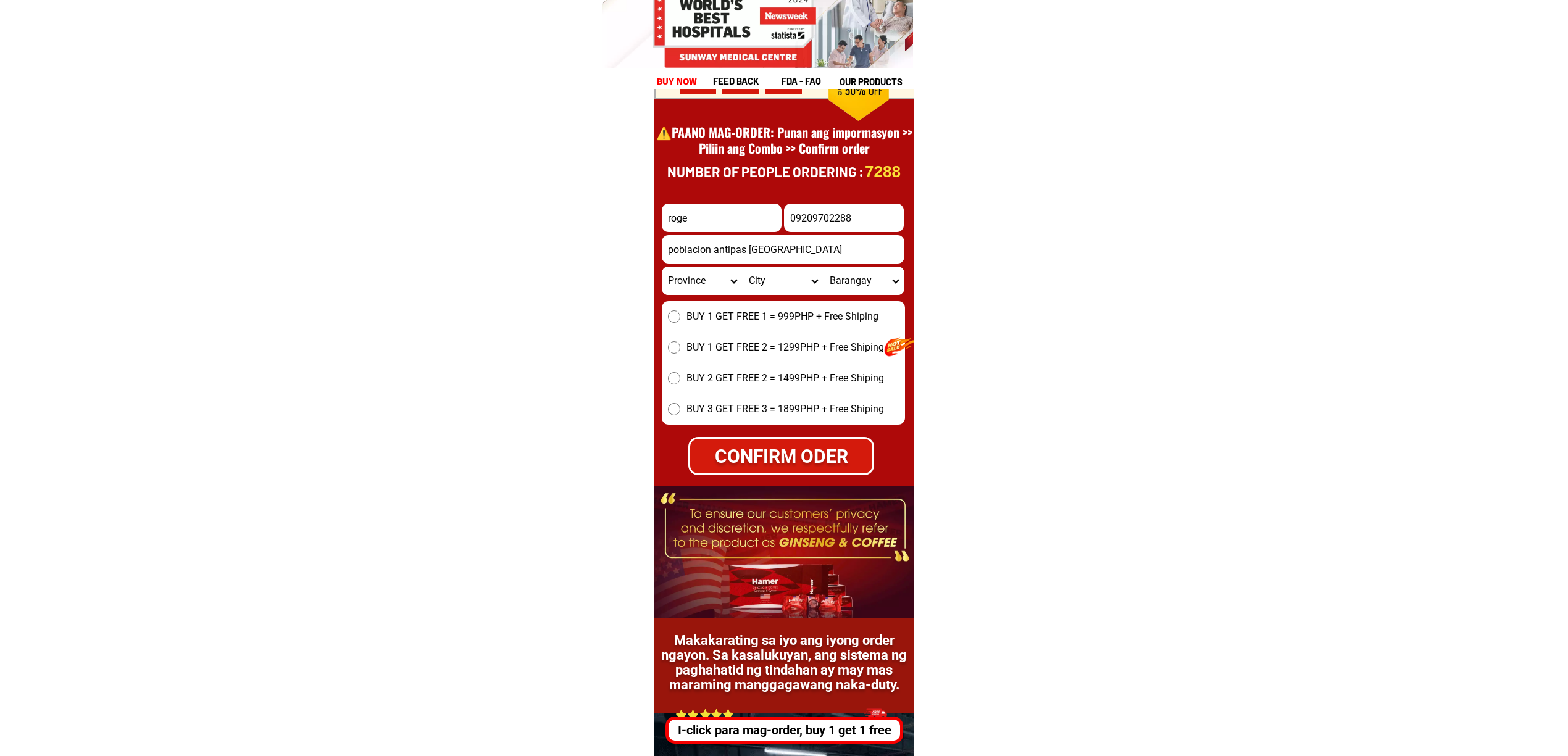
scroll to position [17173, 0]
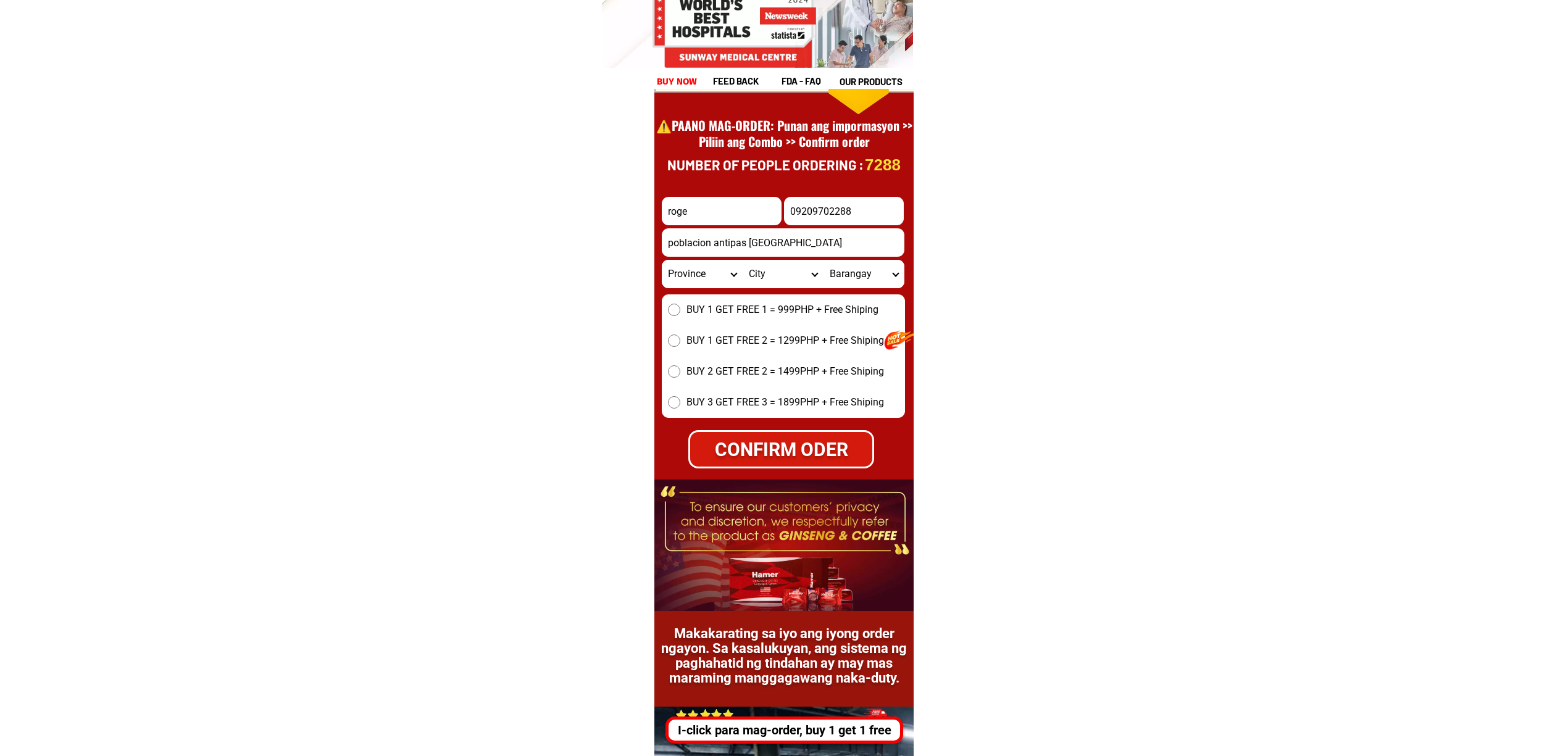
type input "roge"
click at [784, 322] on div "BUY 1 GET FREE 1 = 999PHP + Free Shiping BUY 1 GET FREE 2 = 1299PHP + Free Ship…" at bounding box center [783, 355] width 243 height 123
click at [751, 309] on span "BUY 1 GET FREE 1 = 999PHP + Free Shiping" at bounding box center [782, 310] width 192 height 15
click at [680, 309] on input "BUY 1 GET FREE 1 = 999PHP + Free Shiping" at bounding box center [674, 310] width 12 height 12
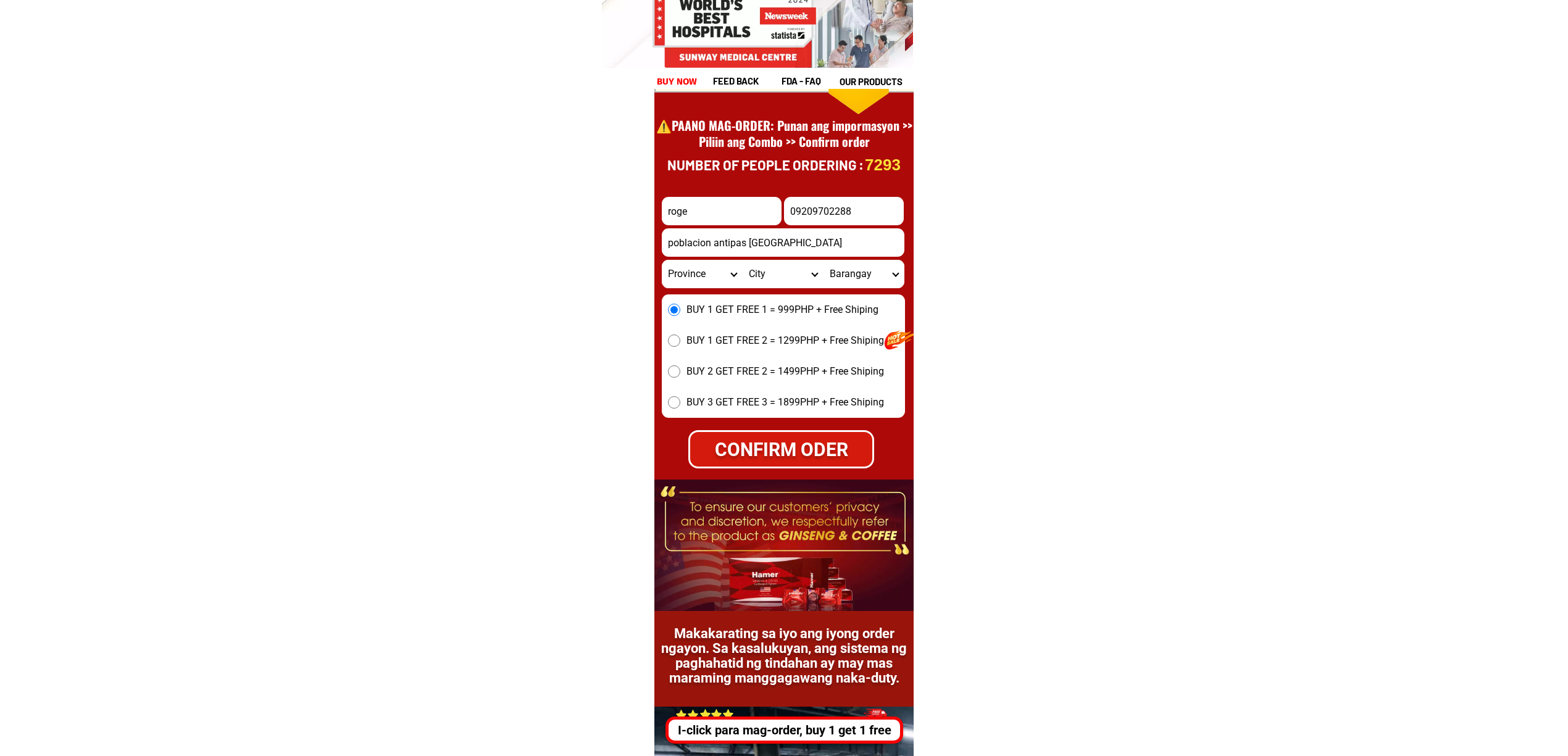
click at [786, 459] on div "CONFIRM ODER" at bounding box center [781, 449] width 182 height 28
radio input "true"
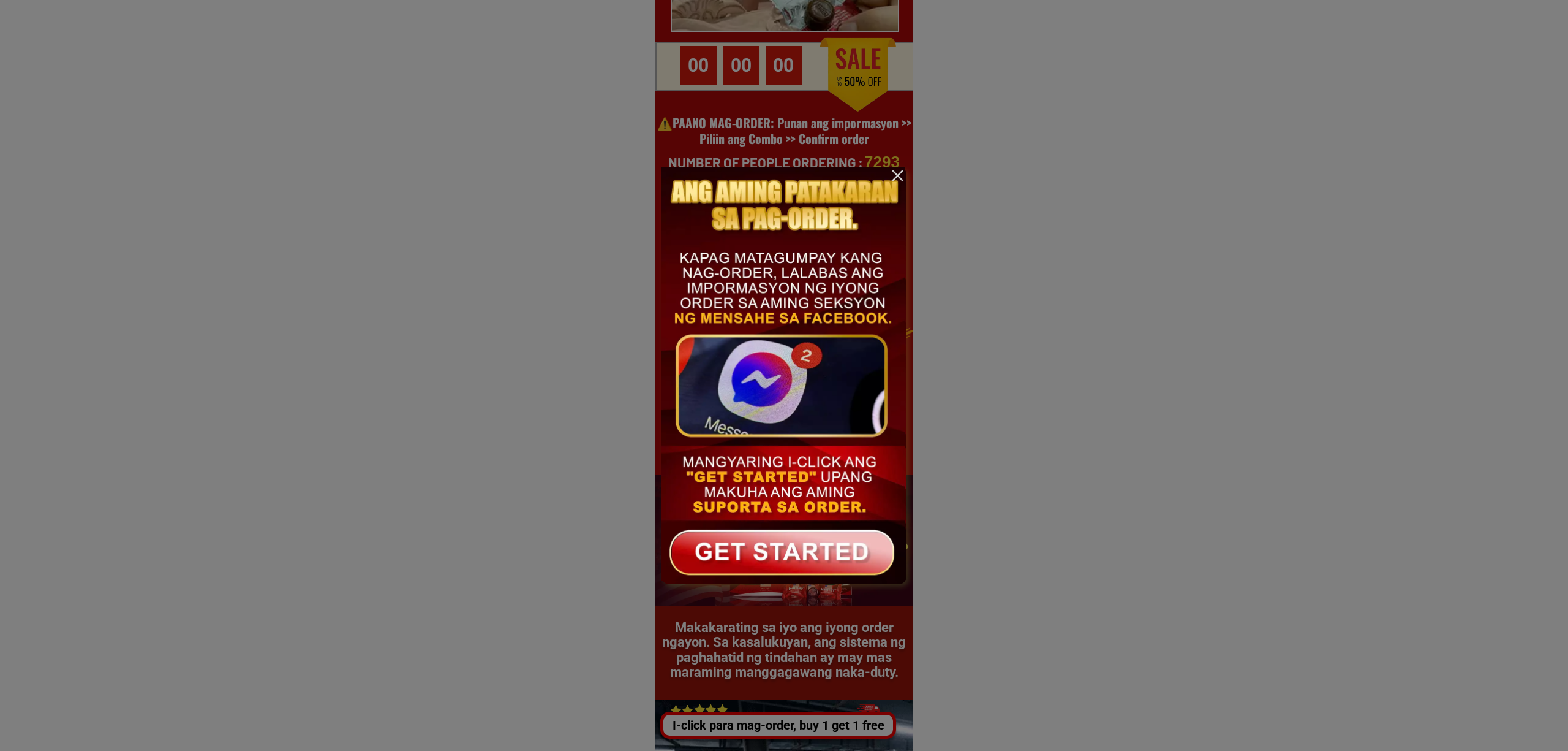
scroll to position [0, 0]
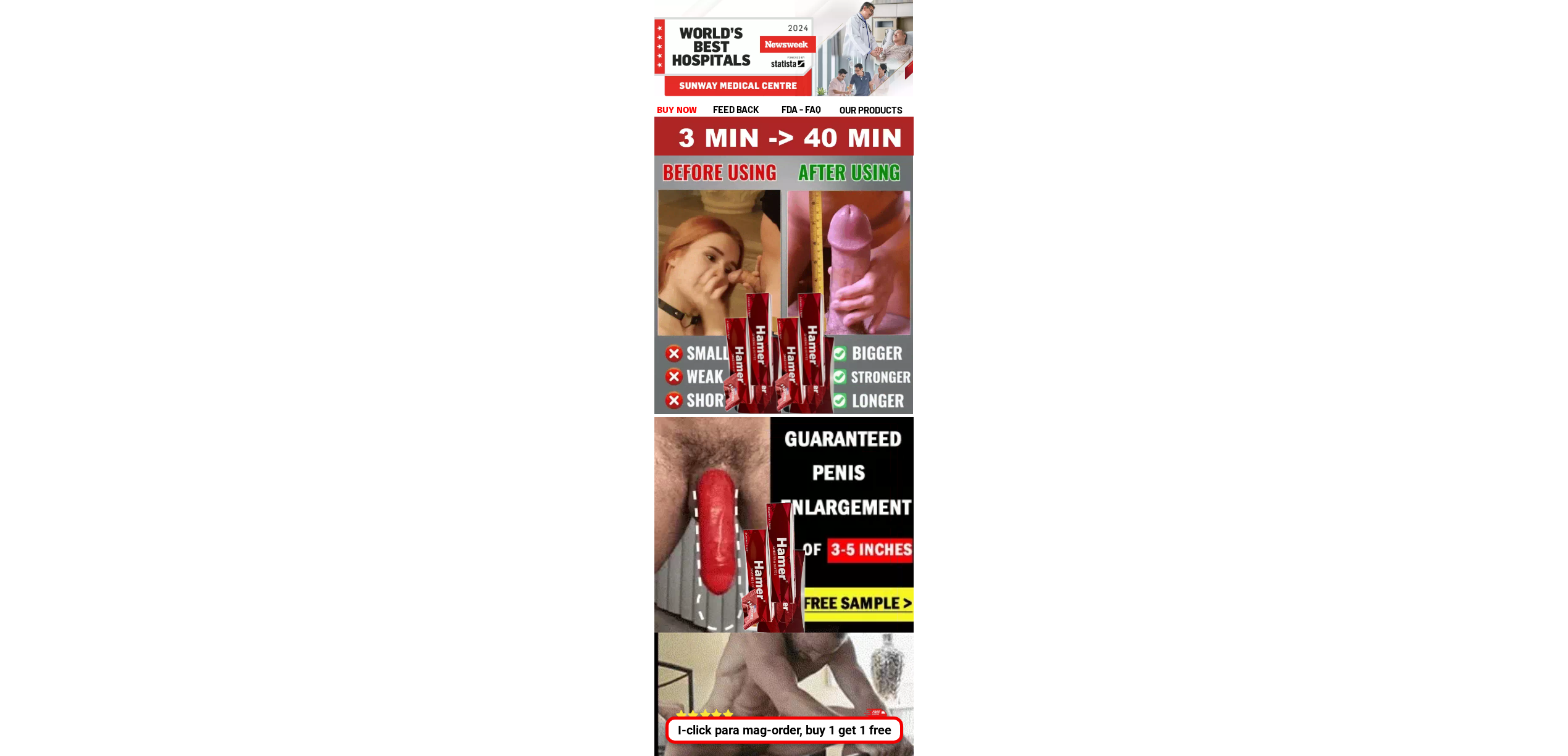
click at [802, 738] on div "I-click para mag-order, buy 1 get 1 free" at bounding box center [784, 730] width 238 height 28
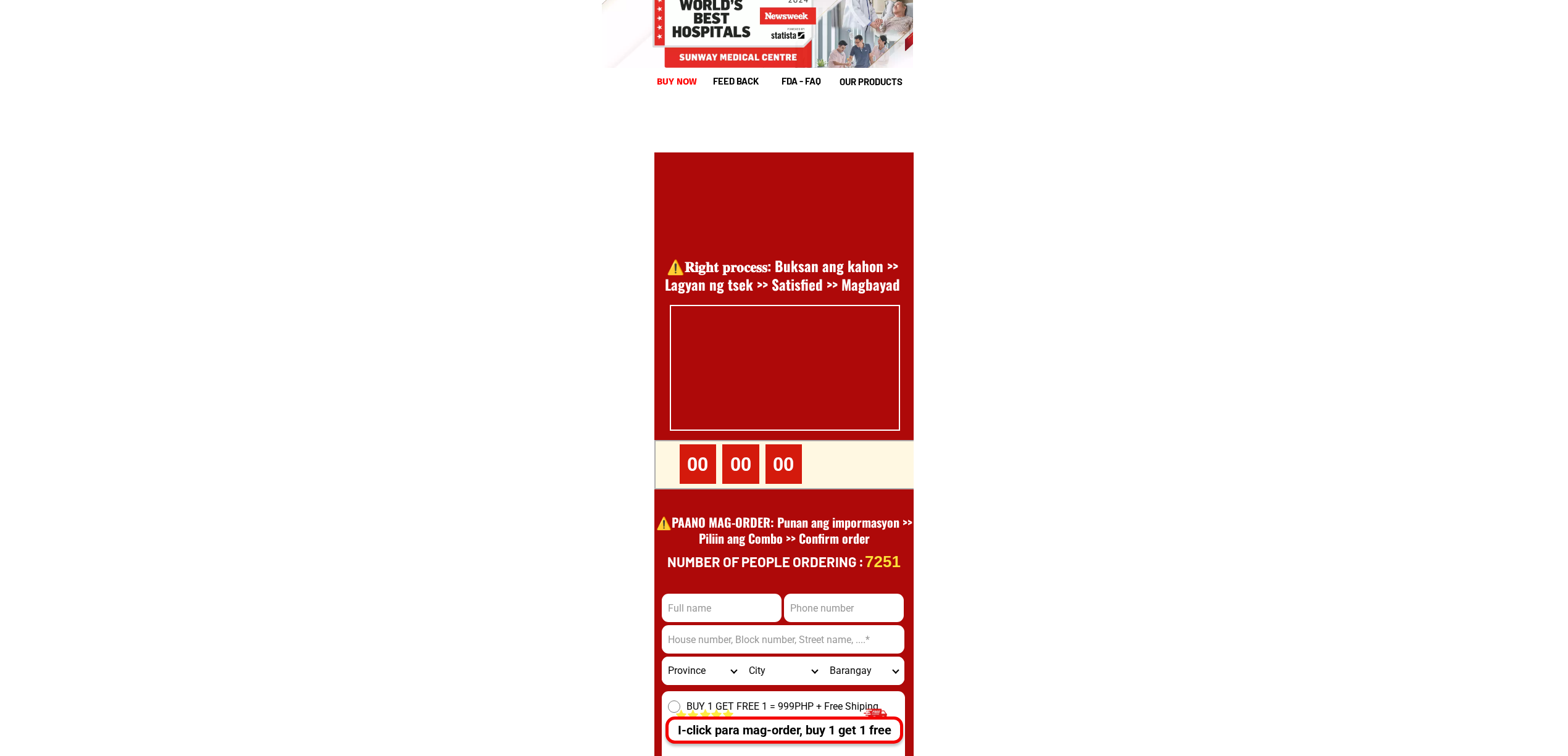
scroll to position [16926, 0]
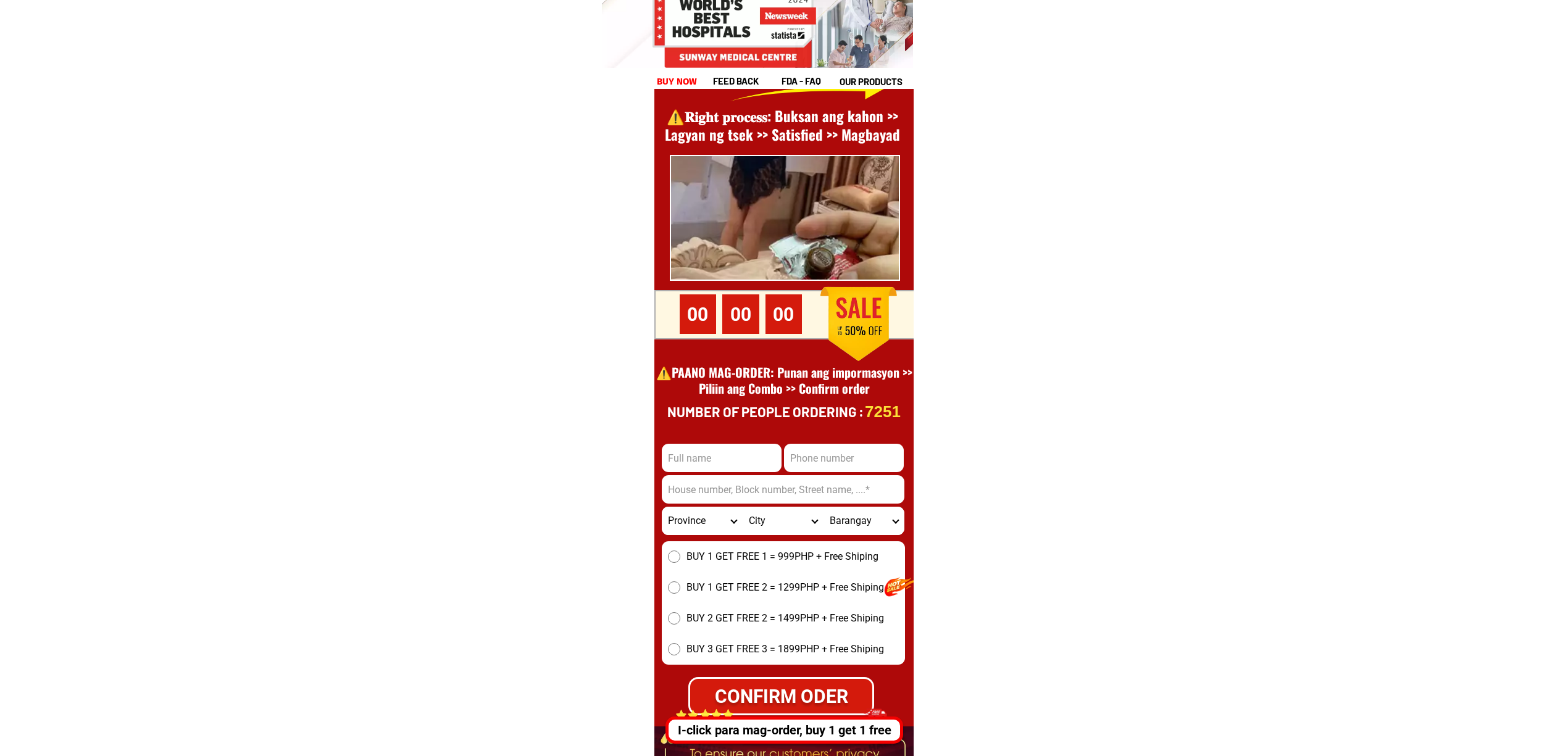
click at [831, 467] on input "Input phone_number" at bounding box center [844, 457] width 120 height 28
paste input "0952.520.1836"
type input "09525201836"
click at [695, 436] on div at bounding box center [784, 430] width 259 height 856
click at [708, 458] on input "Input full_name" at bounding box center [721, 457] width 120 height 28
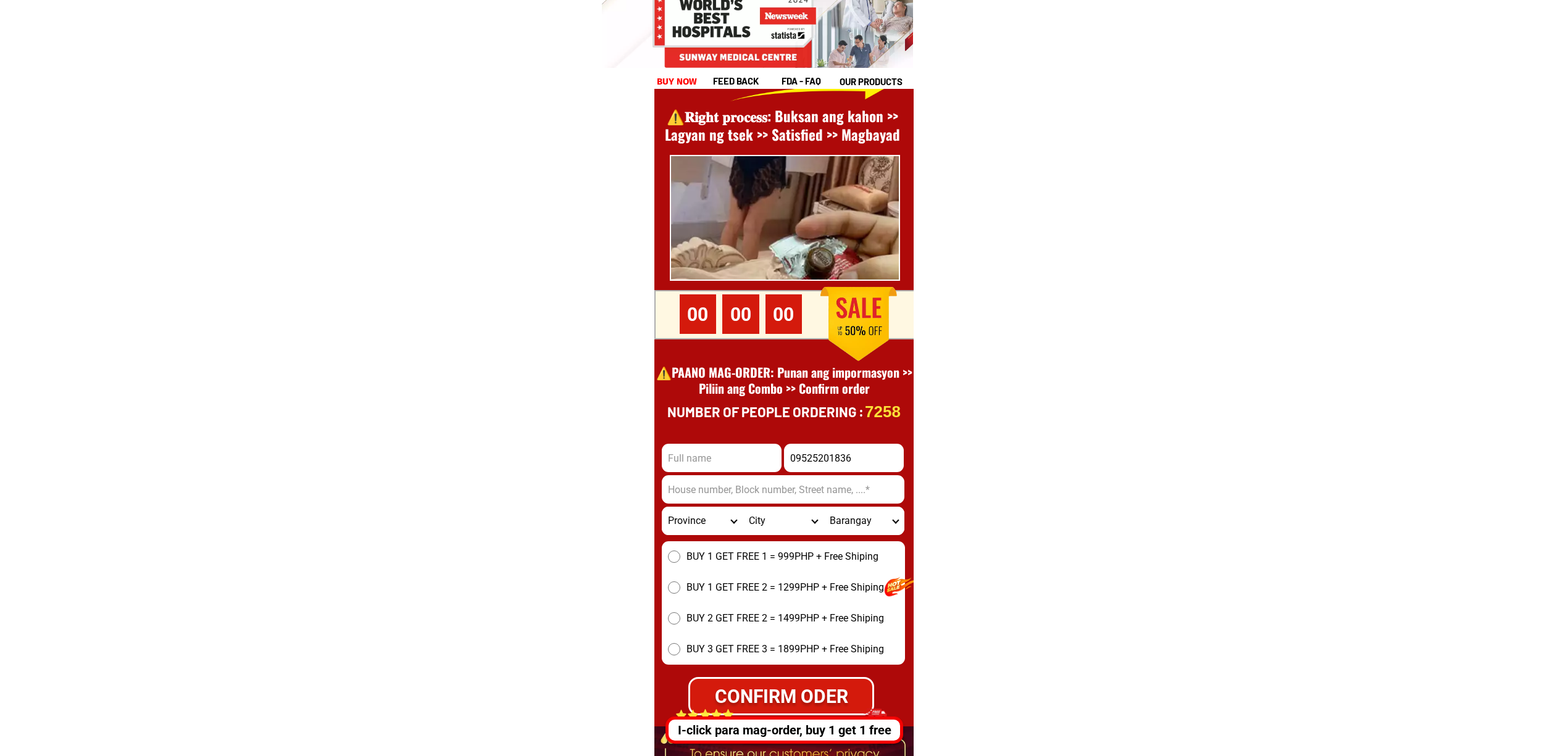
paste input "Manseuto.[PERSON_NAME].[PERSON_NAME]"
type input "Manseuto.[PERSON_NAME].[PERSON_NAME]"
click at [794, 504] on form "Manseuto.[PERSON_NAME].[PERSON_NAME] 09525201836 CONFIRM ODER Province [GEOGRAP…" at bounding box center [783, 579] width 243 height 271
drag, startPoint x: 750, startPoint y: 498, endPoint x: 812, endPoint y: 504, distance: 62.3
click at [750, 498] on input "Input address" at bounding box center [782, 489] width 242 height 28
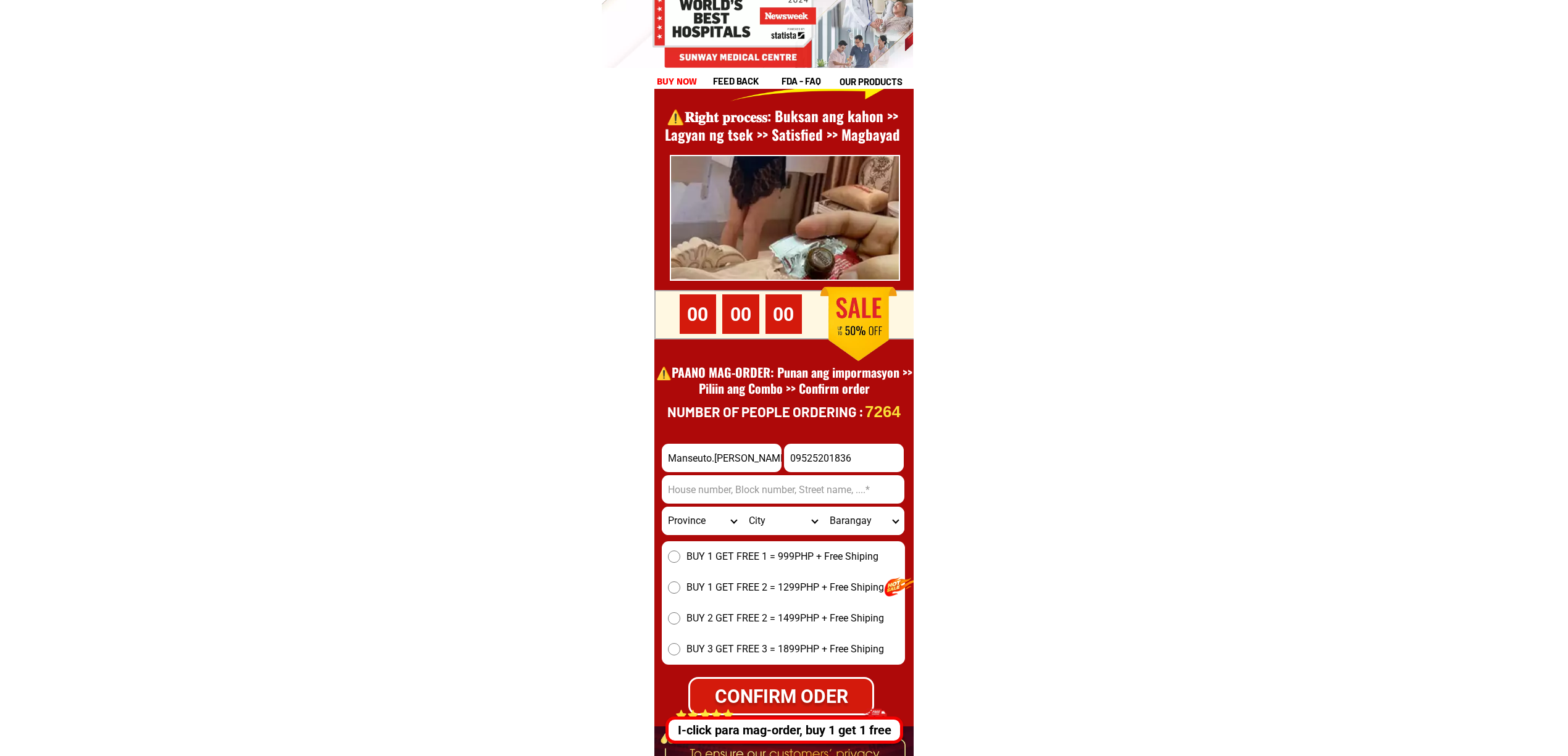
paste input "Agsao.madiwang.romblon.set.u.pinamang.an.satapat.ng.elimintarys.chol.kulay.ng.b…"
type input "Agsao.madiwang.romblon.set.u.pinamang.an.satapat.ng.elimintarys.chol.kulay.ng.b…"
drag, startPoint x: 719, startPoint y: 531, endPoint x: 706, endPoint y: 533, distance: 13.2
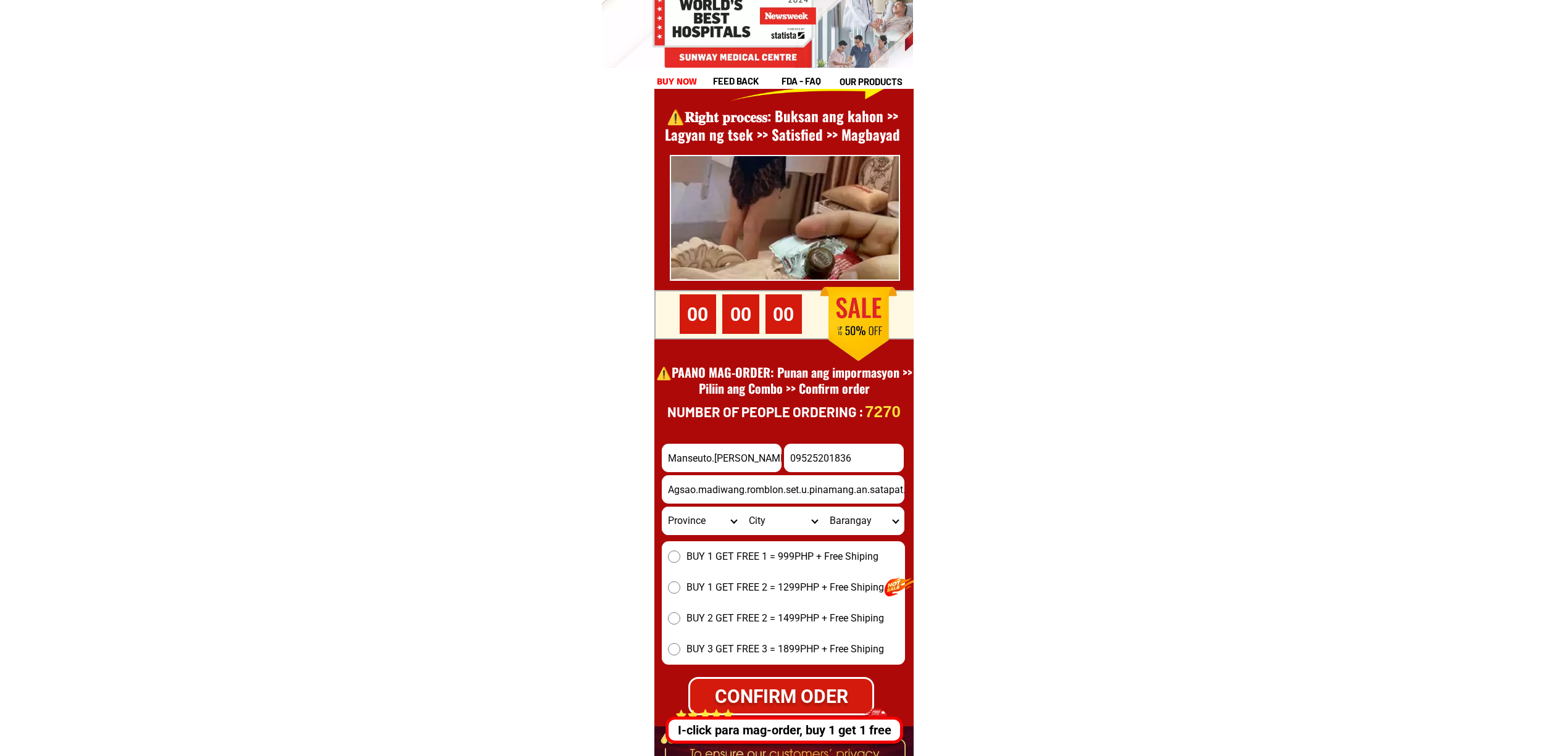
click at [719, 531] on select "Province [GEOGRAPHIC_DATA] [GEOGRAPHIC_DATA][PERSON_NAME][GEOGRAPHIC_DATA][GEOG…" at bounding box center [702, 521] width 81 height 28
select select "63_763"
click at [662, 507] on select "Province [GEOGRAPHIC_DATA] [GEOGRAPHIC_DATA][PERSON_NAME][GEOGRAPHIC_DATA][GEOG…" at bounding box center [702, 521] width 81 height 28
click at [852, 487] on input "Agsao.madiwang.romblon.set.u.pinamang.an.satapat.ng.elimintarys.chol.kulay.ng.b…" at bounding box center [782, 489] width 242 height 28
click at [757, 498] on input "Agsao.madiwang.romblon.set.u.pinamang.an.satapat.ng.elimintarys.chol.kulay.ng.b…" at bounding box center [782, 489] width 242 height 28
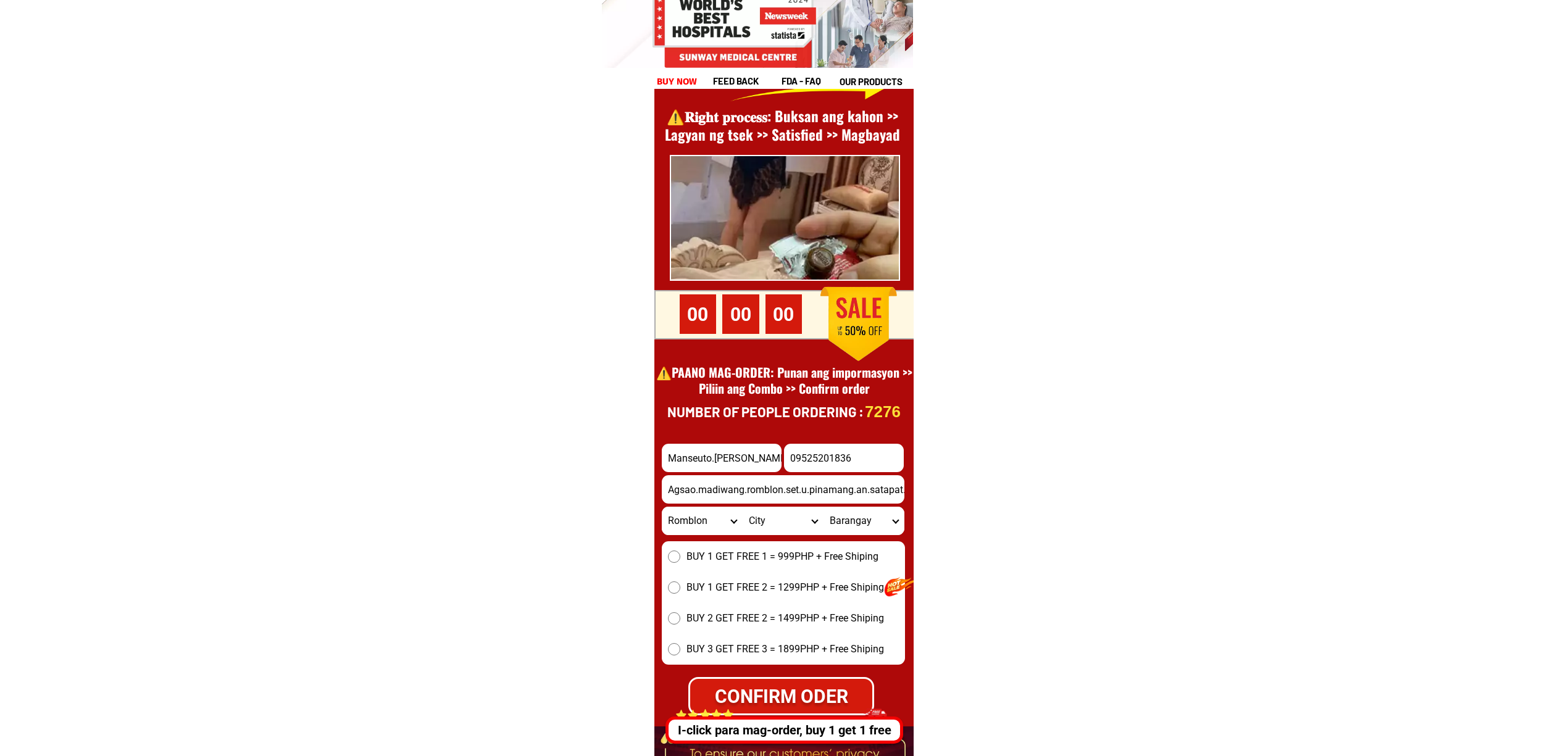
click at [769, 511] on select "City [PERSON_NAME] Cajidiocan [PERSON_NAME][GEOGRAPHIC_DATA] [GEOGRAPHIC_DATA] …" at bounding box center [783, 521] width 81 height 28
select select "63_7635942"
click at [743, 507] on select "City [PERSON_NAME] Cajidiocan [PERSON_NAME][GEOGRAPHIC_DATA] [GEOGRAPHIC_DATA] …" at bounding box center [783, 521] width 81 height 28
click at [833, 521] on select "Barangay Agsao Agutay Ambulong Dulangan Ipil Jao-asan [GEOGRAPHIC_DATA] [GEOGRA…" at bounding box center [864, 521] width 81 height 28
select select "63_76359423549"
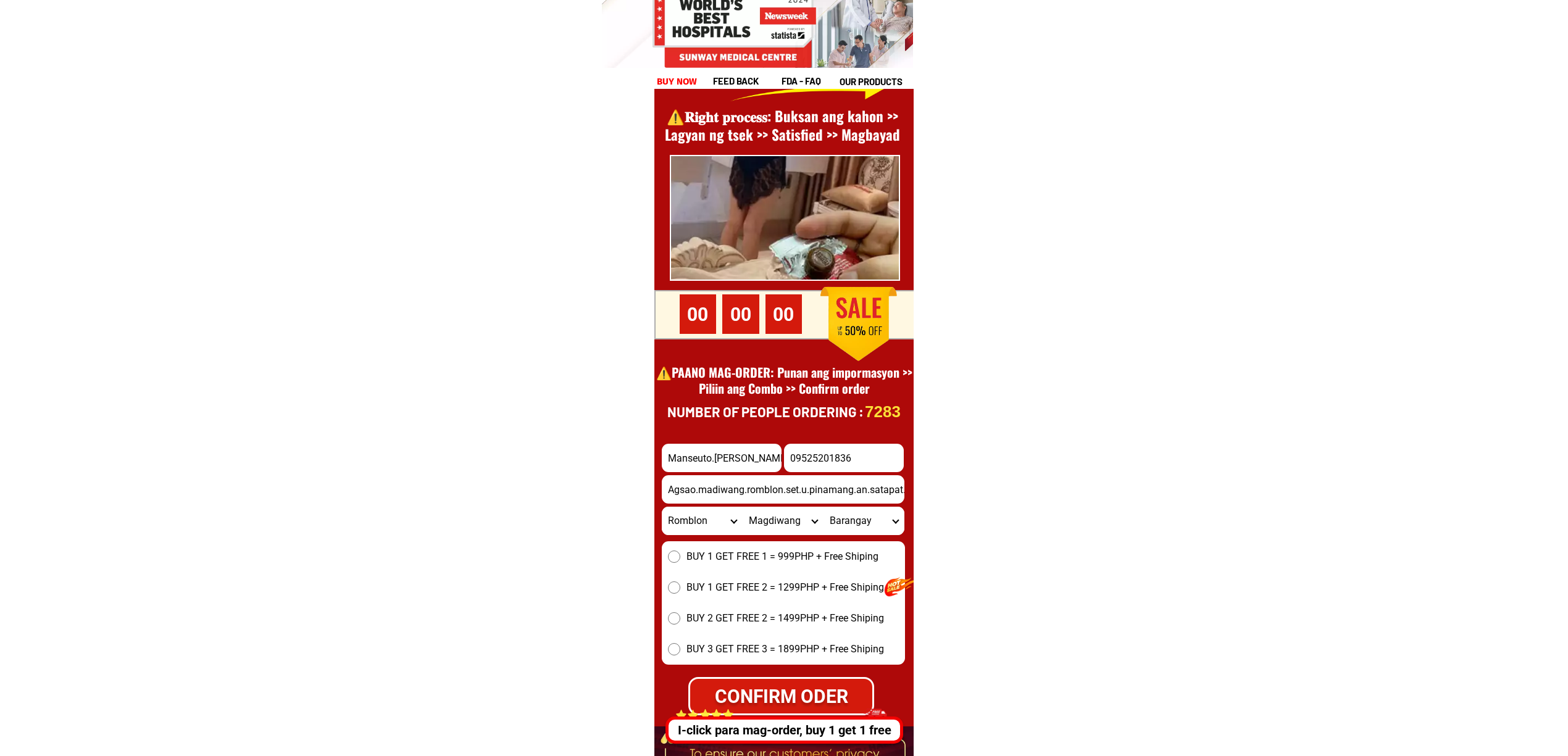
click at [824, 507] on select "Barangay Agsao Agutay Ambulong Dulangan Ipil Jao-asan [GEOGRAPHIC_DATA] [GEOGRA…" at bounding box center [864, 521] width 81 height 28
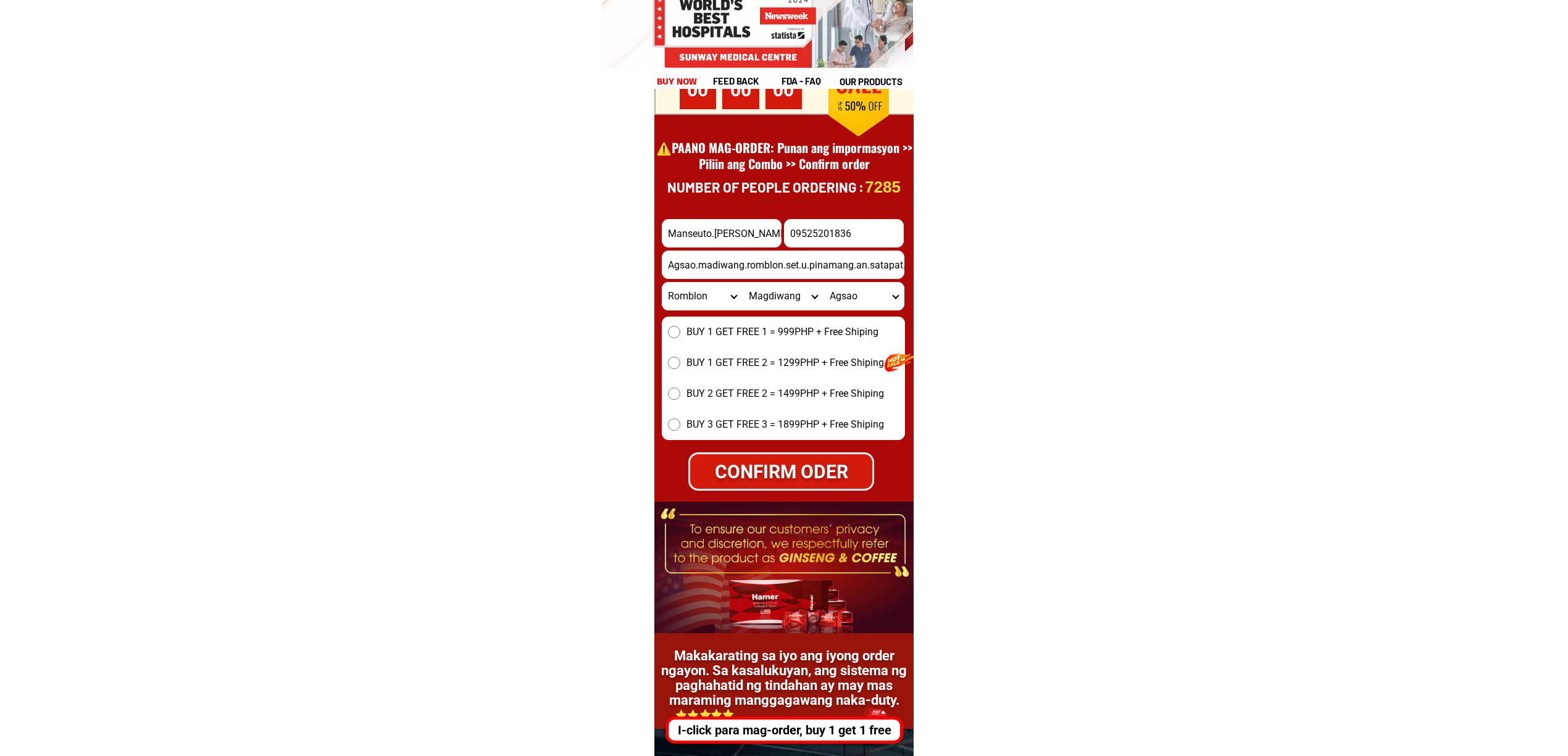
scroll to position [17173, 0]
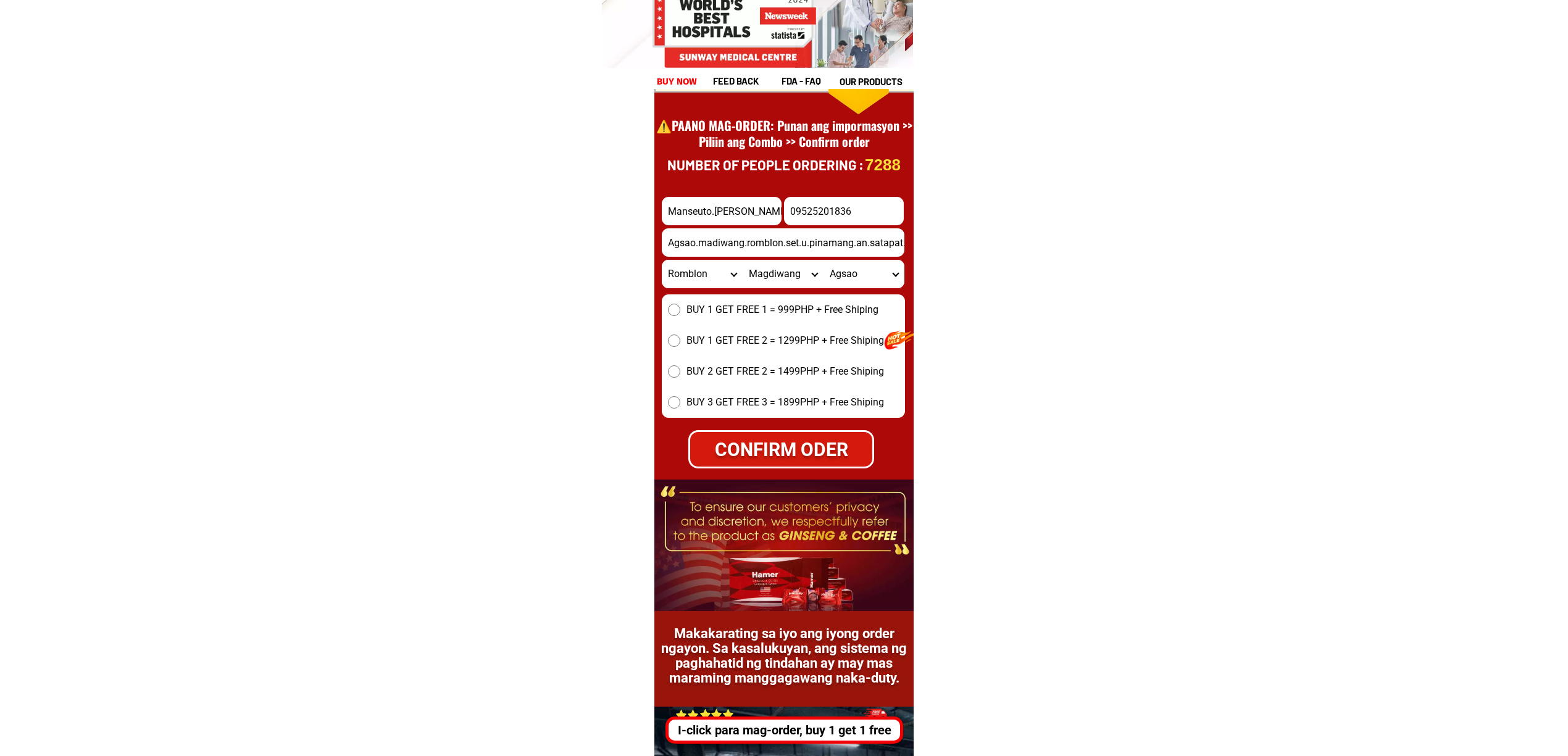
click at [716, 316] on span "BUY 1 GET FREE 1 = 999PHP + Free Shiping" at bounding box center [782, 310] width 192 height 15
click at [680, 316] on input "BUY 1 GET FREE 1 = 999PHP + Free Shiping" at bounding box center [674, 310] width 12 height 12
click at [795, 443] on div "CONFIRM ODER" at bounding box center [781, 449] width 183 height 28
radio input "true"
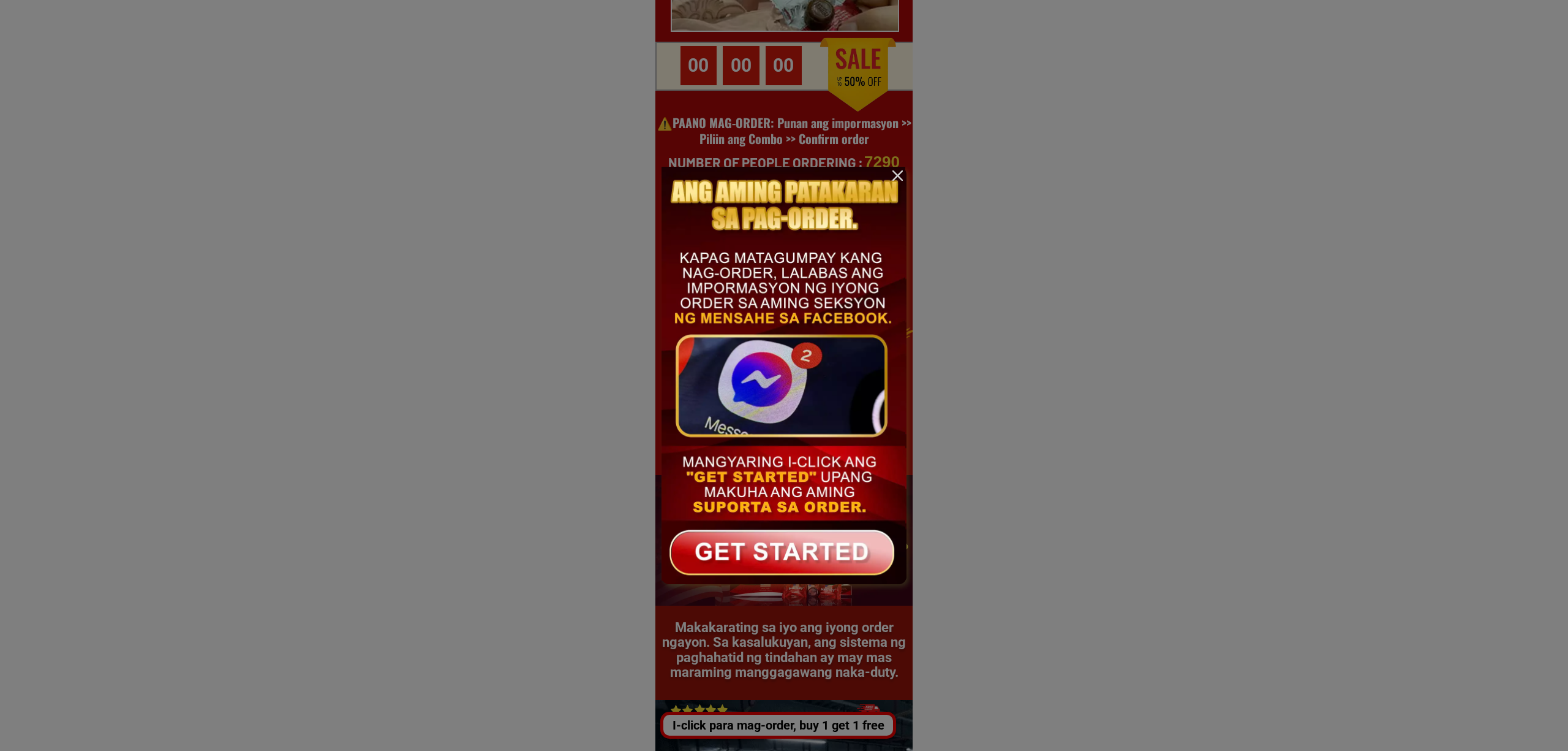
scroll to position [0, 0]
